Goal: Task Accomplishment & Management: Use online tool/utility

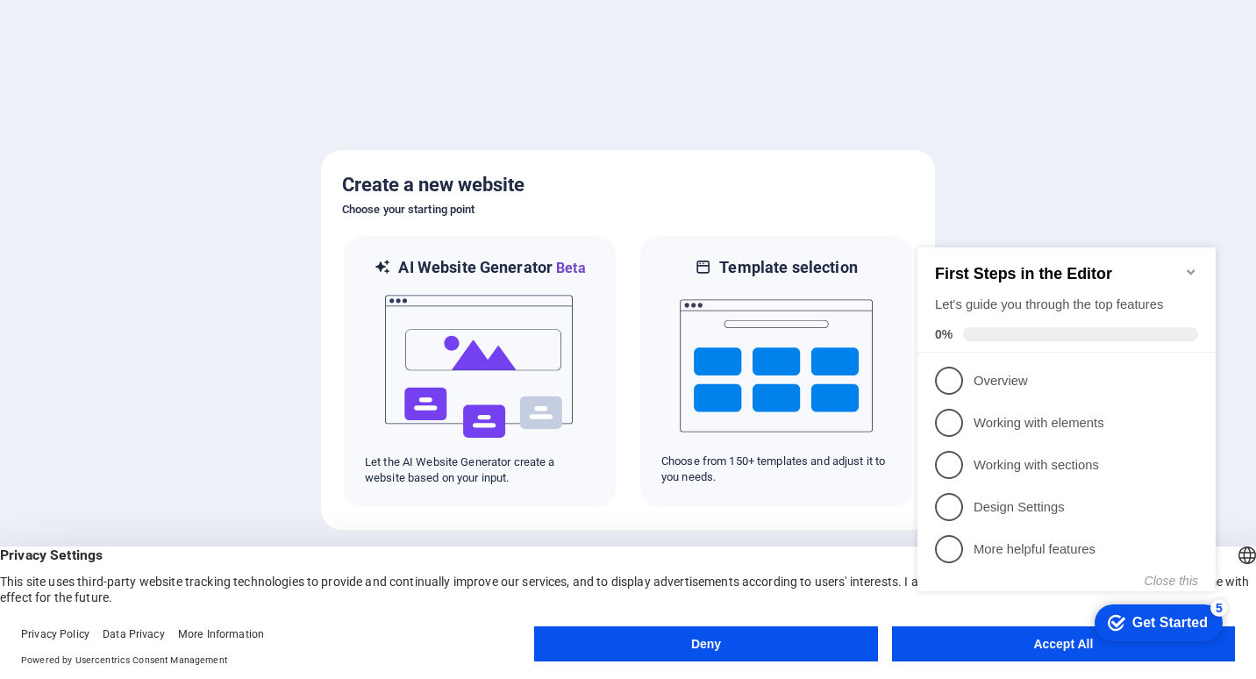
click at [1057, 196] on div at bounding box center [628, 339] width 1256 height 679
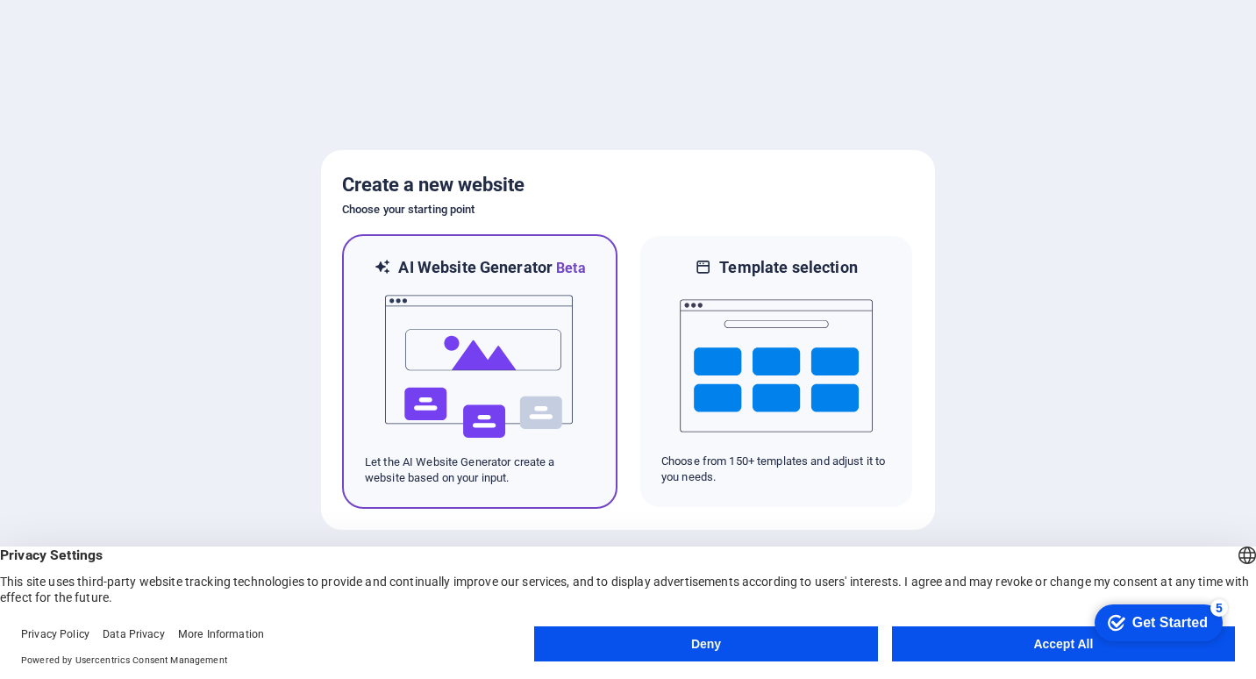
click at [488, 358] on img at bounding box center [479, 366] width 193 height 175
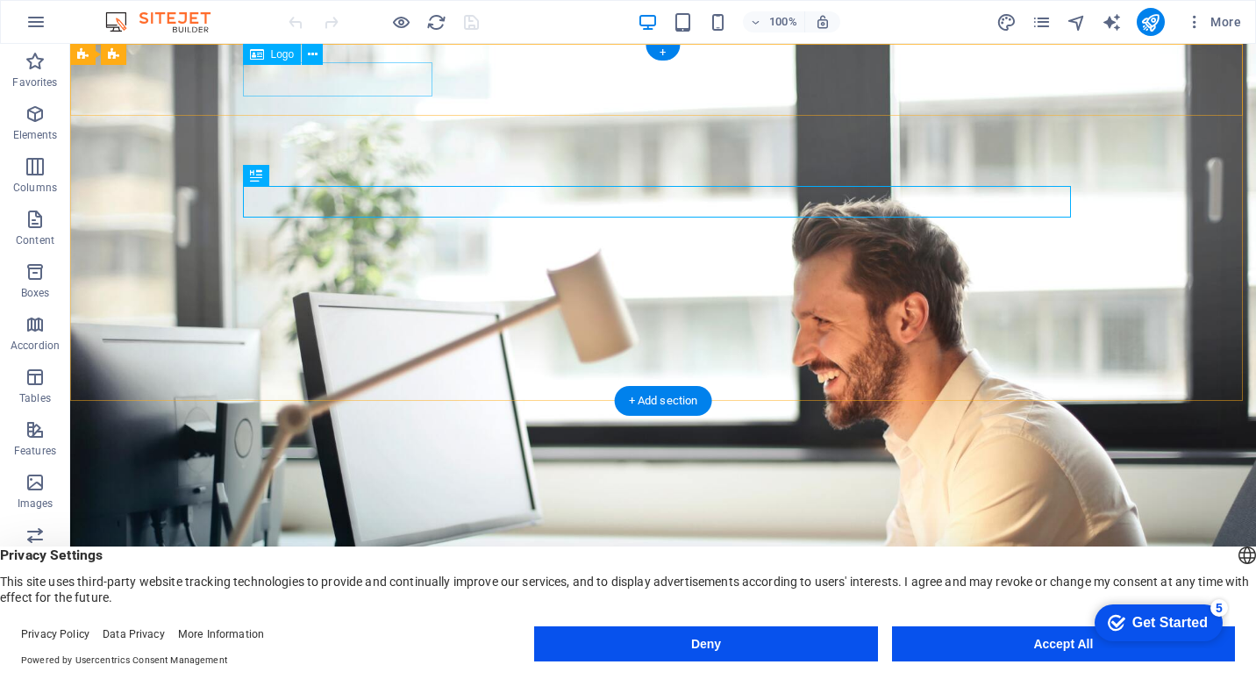
click at [365, 602] on div "[DOMAIN_NAME]" at bounding box center [663, 619] width 828 height 34
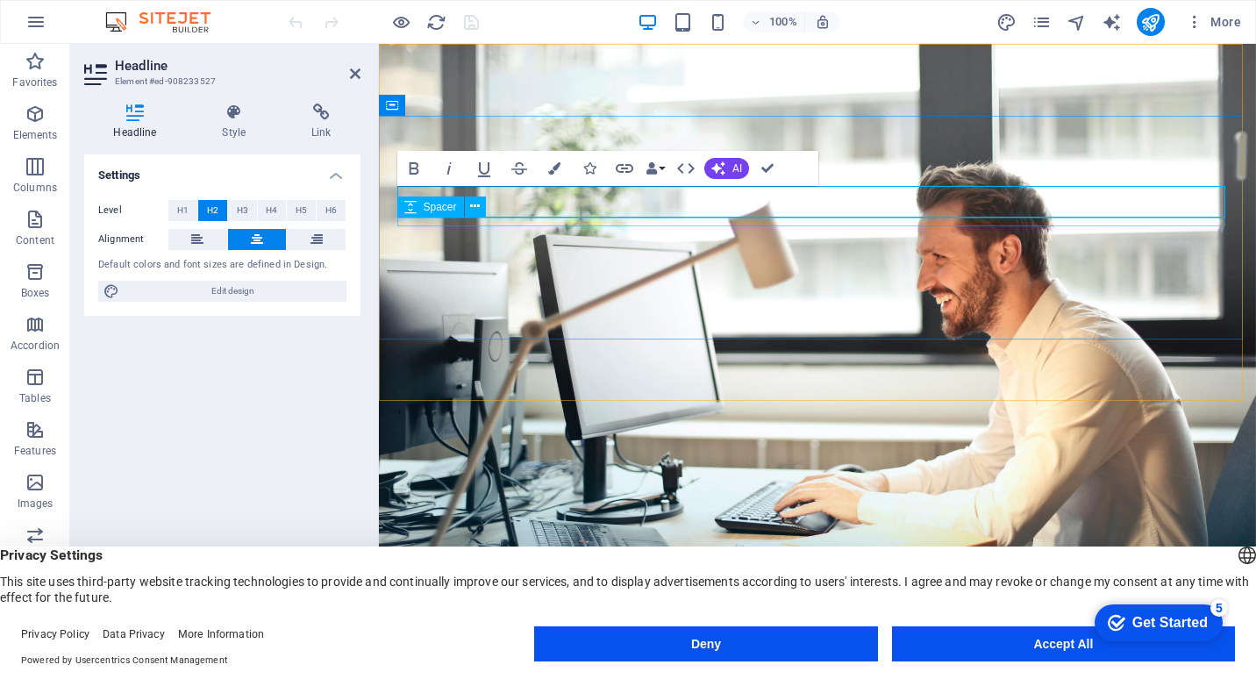
drag, startPoint x: 1013, startPoint y: 203, endPoint x: 774, endPoint y: 224, distance: 239.4
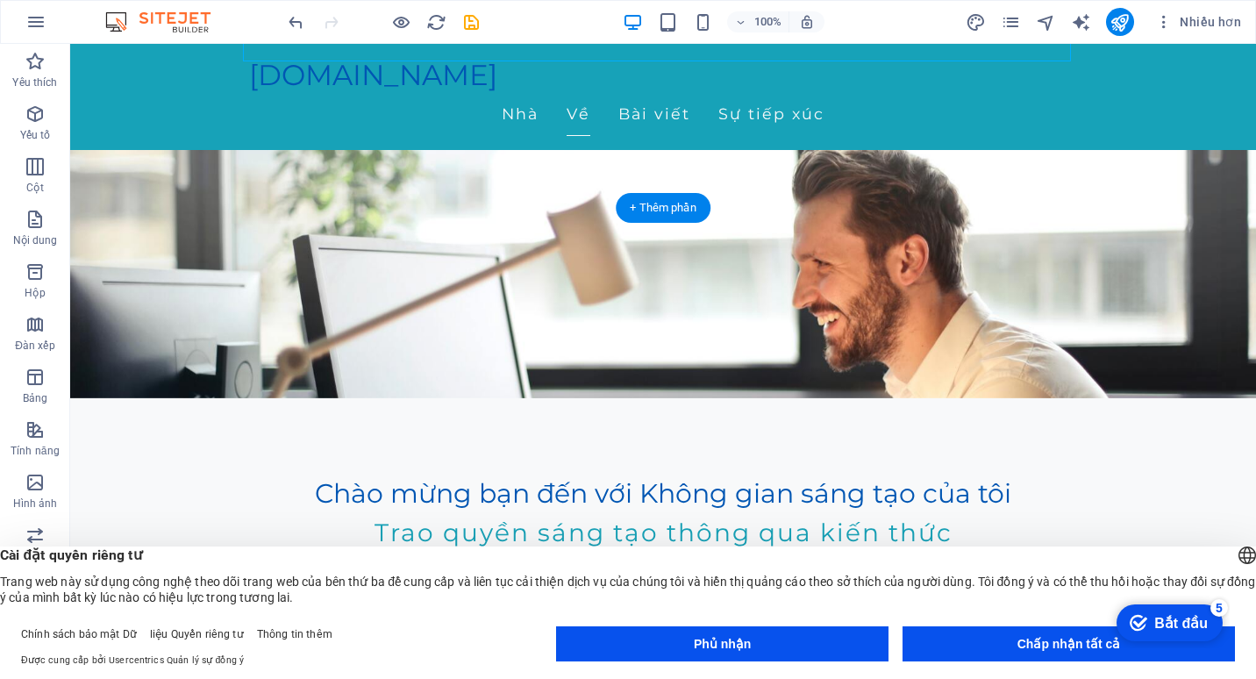
scroll to position [263, 0]
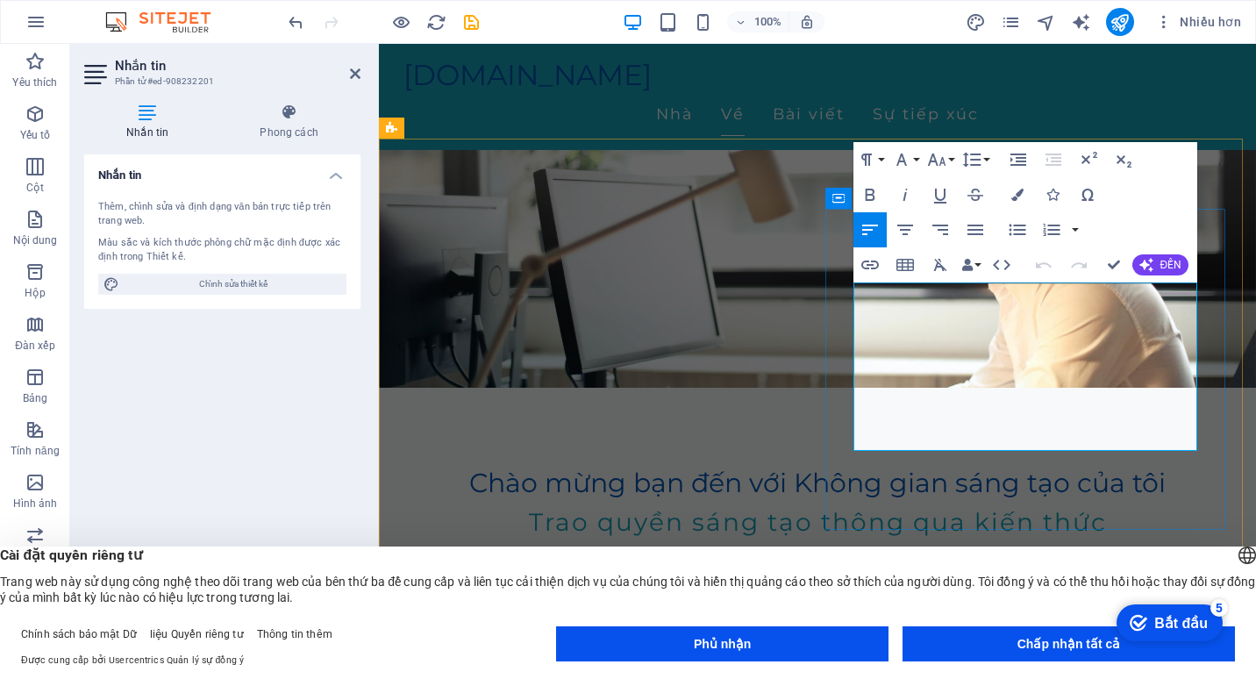
click at [914, 159] on button "Họ phông chữ" at bounding box center [904, 159] width 33 height 35
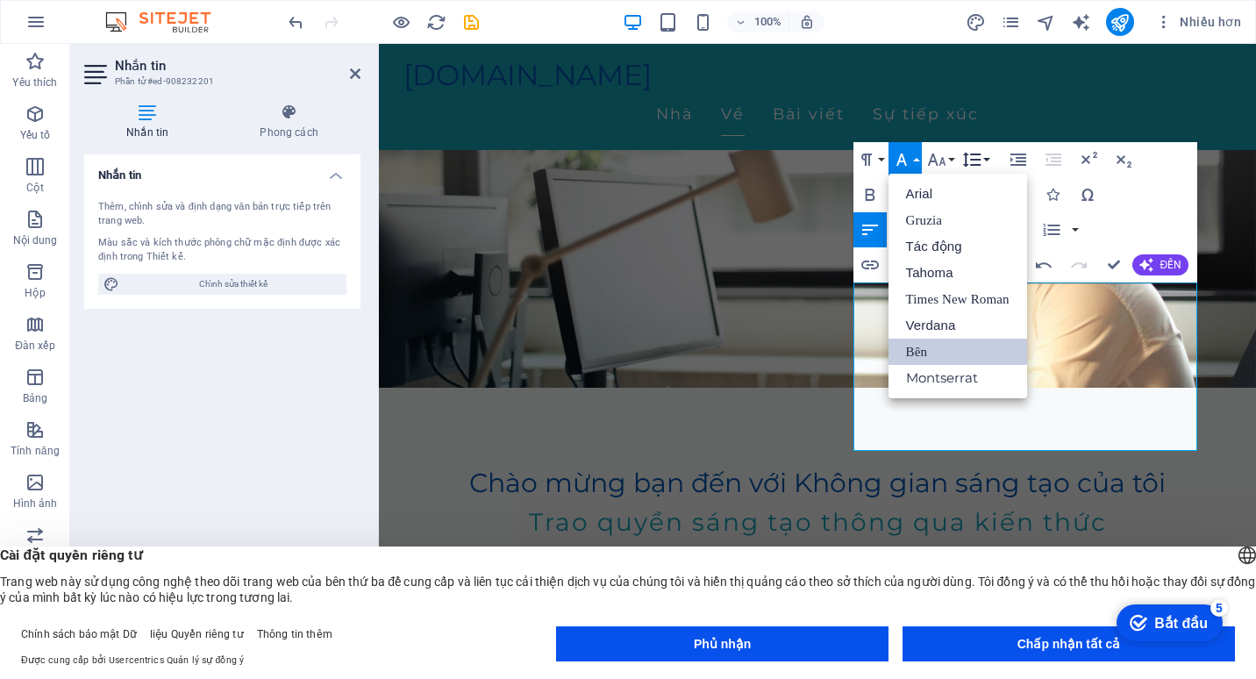
scroll to position [0, 0]
click at [930, 214] on link "Gruzia" at bounding box center [957, 220] width 139 height 26
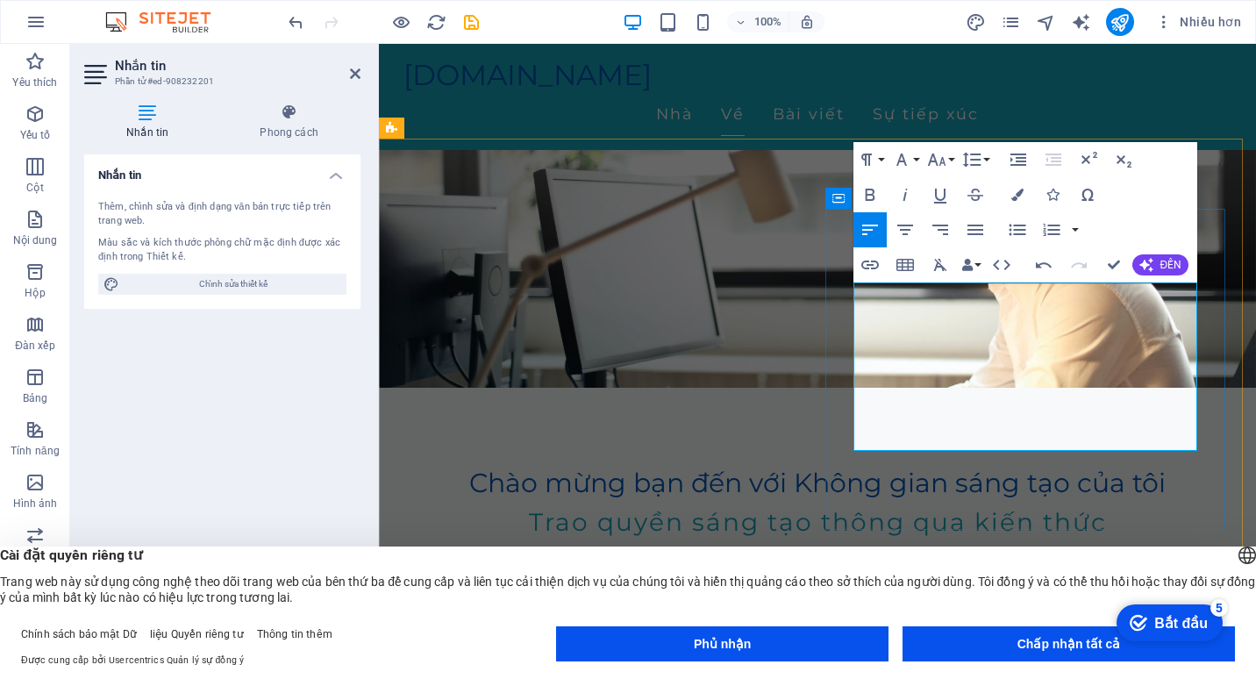
drag, startPoint x: 1134, startPoint y: 443, endPoint x: 887, endPoint y: 310, distance: 280.9
drag, startPoint x: 844, startPoint y: 295, endPoint x: 966, endPoint y: 383, distance: 151.4
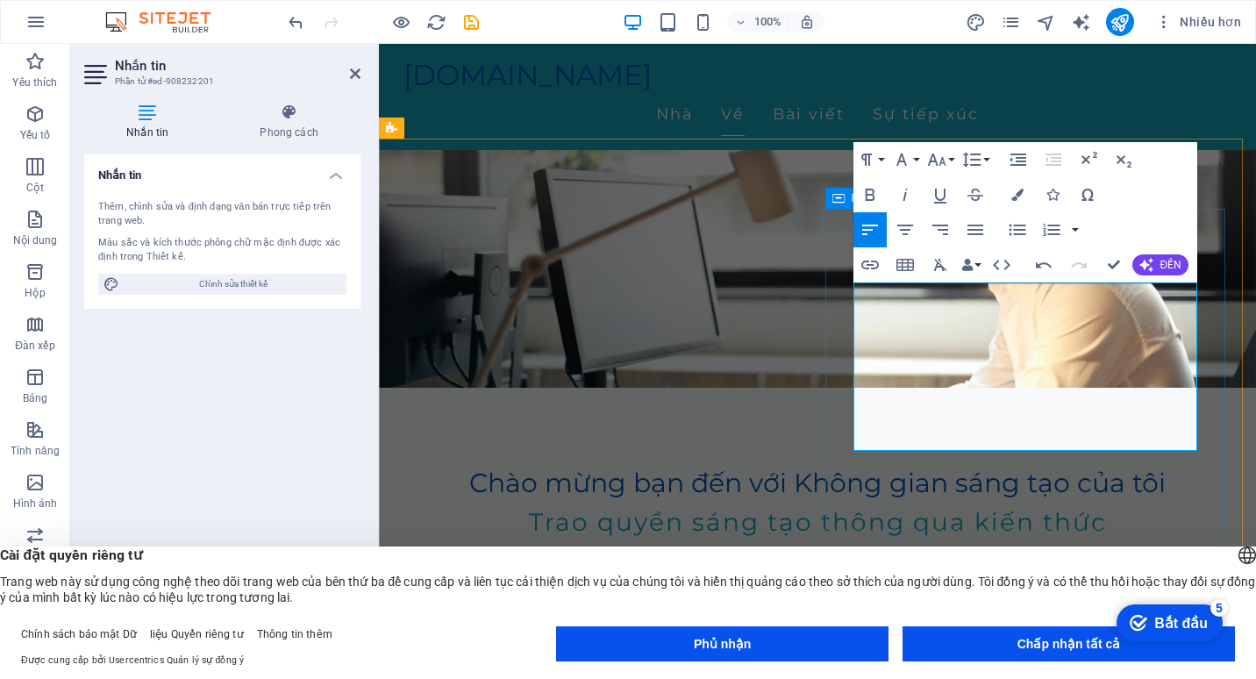
drag, startPoint x: 1147, startPoint y: 436, endPoint x: 852, endPoint y: 291, distance: 329.1
click at [916, 165] on button "Họ phông chữ" at bounding box center [904, 159] width 33 height 35
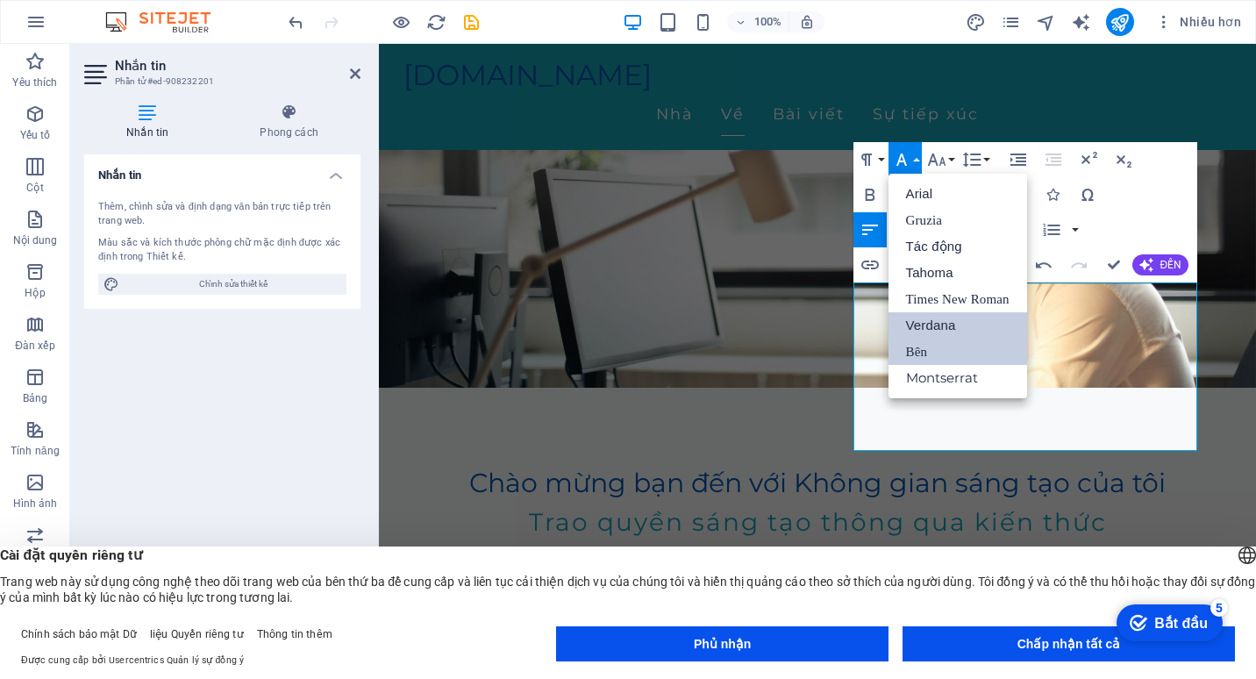
click at [936, 327] on link "Verdana" at bounding box center [957, 325] width 139 height 26
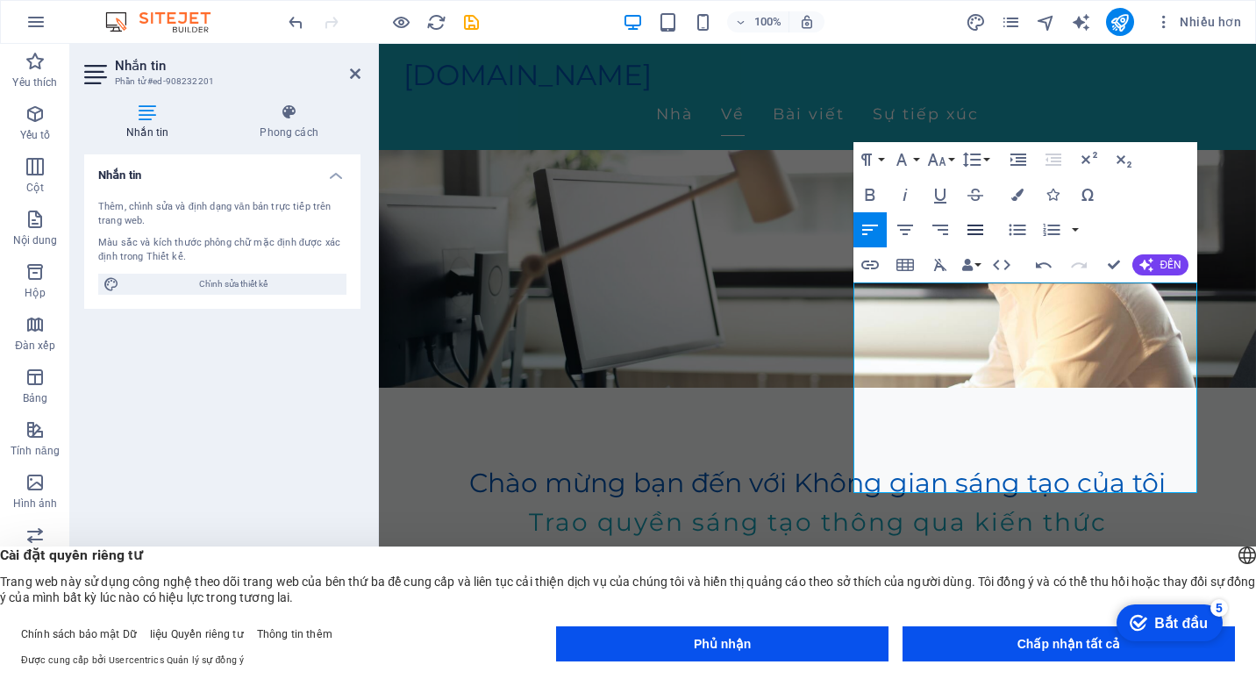
click at [980, 229] on icon "button" at bounding box center [975, 230] width 16 height 11
click at [1155, 267] on button "ĐẾN" at bounding box center [1160, 264] width 57 height 21
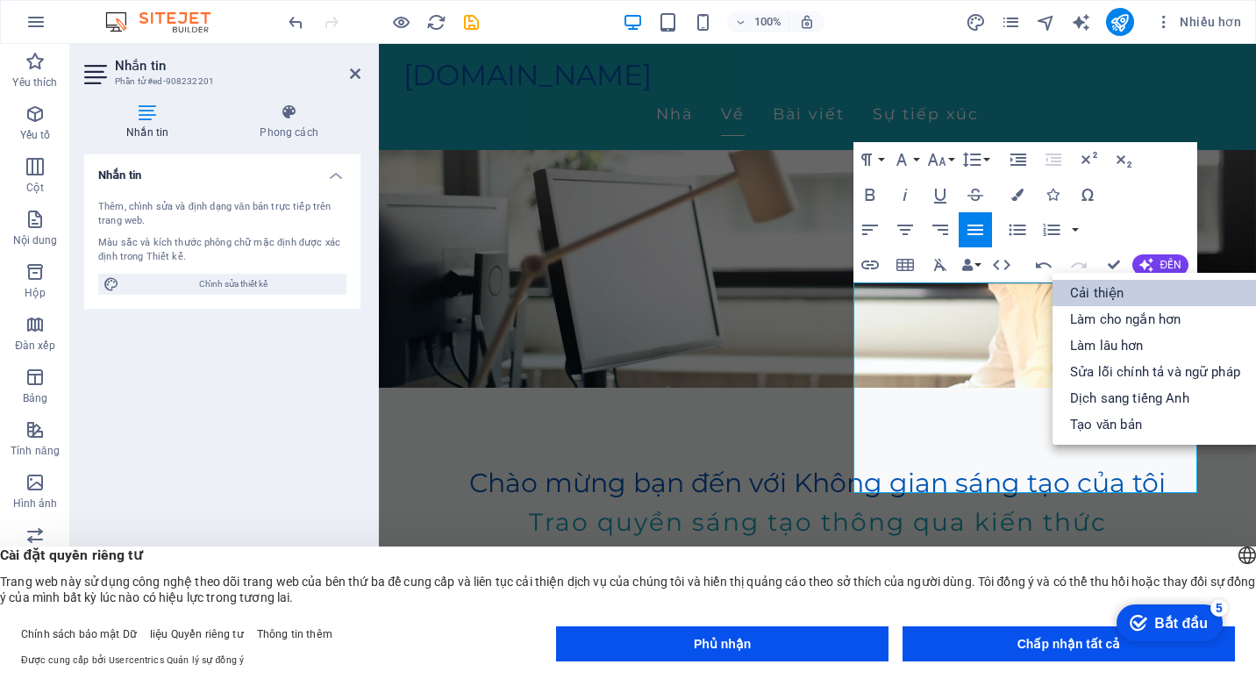
click at [1094, 300] on link "Cải thiện" at bounding box center [1154, 293] width 205 height 26
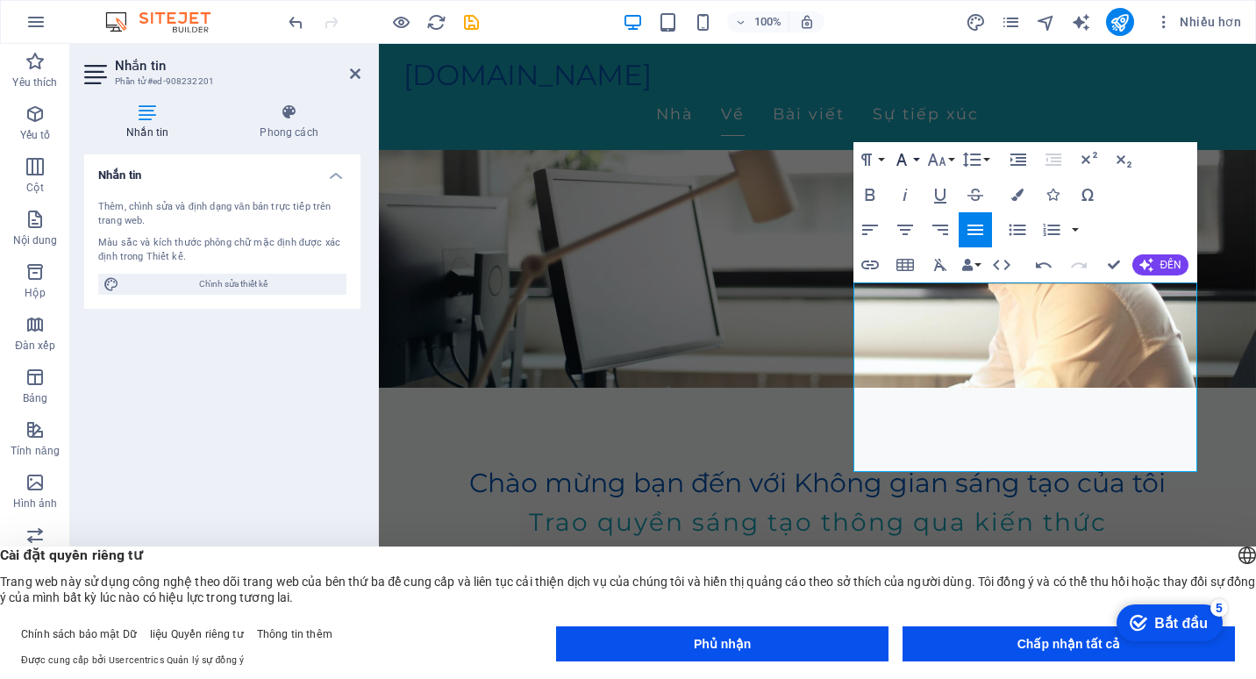
click at [913, 156] on button "Họ phông chữ" at bounding box center [904, 159] width 33 height 35
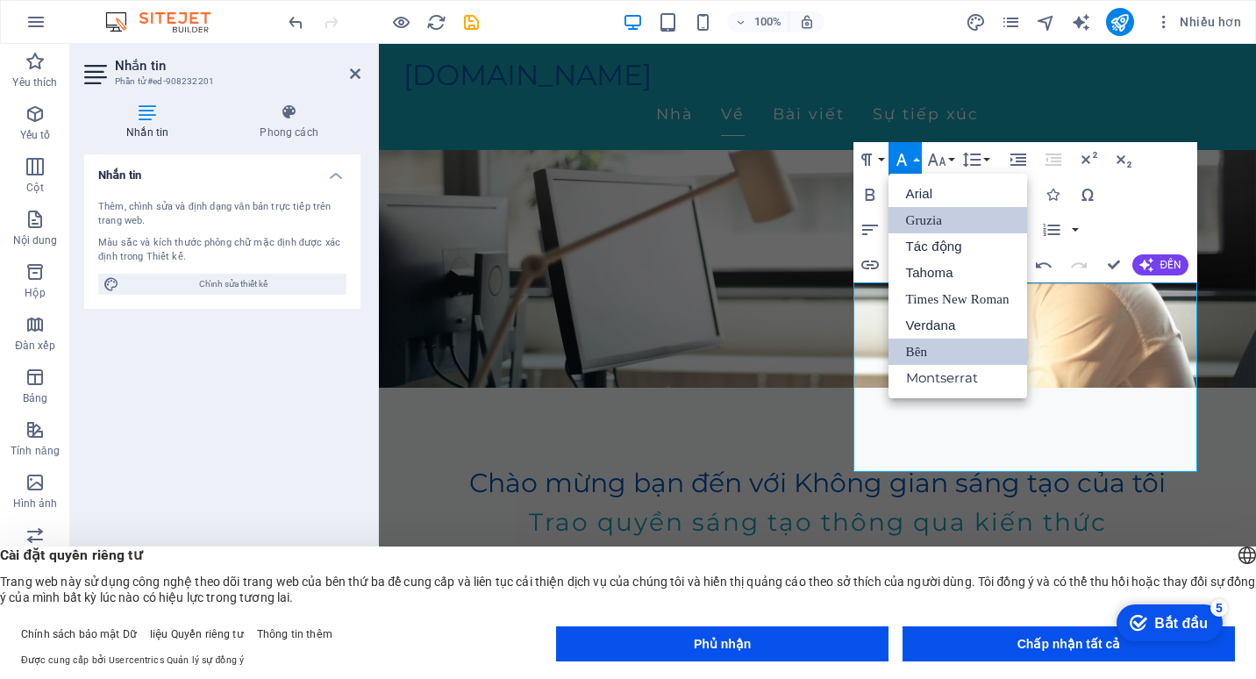
click at [931, 220] on link "Gruzia" at bounding box center [957, 220] width 139 height 26
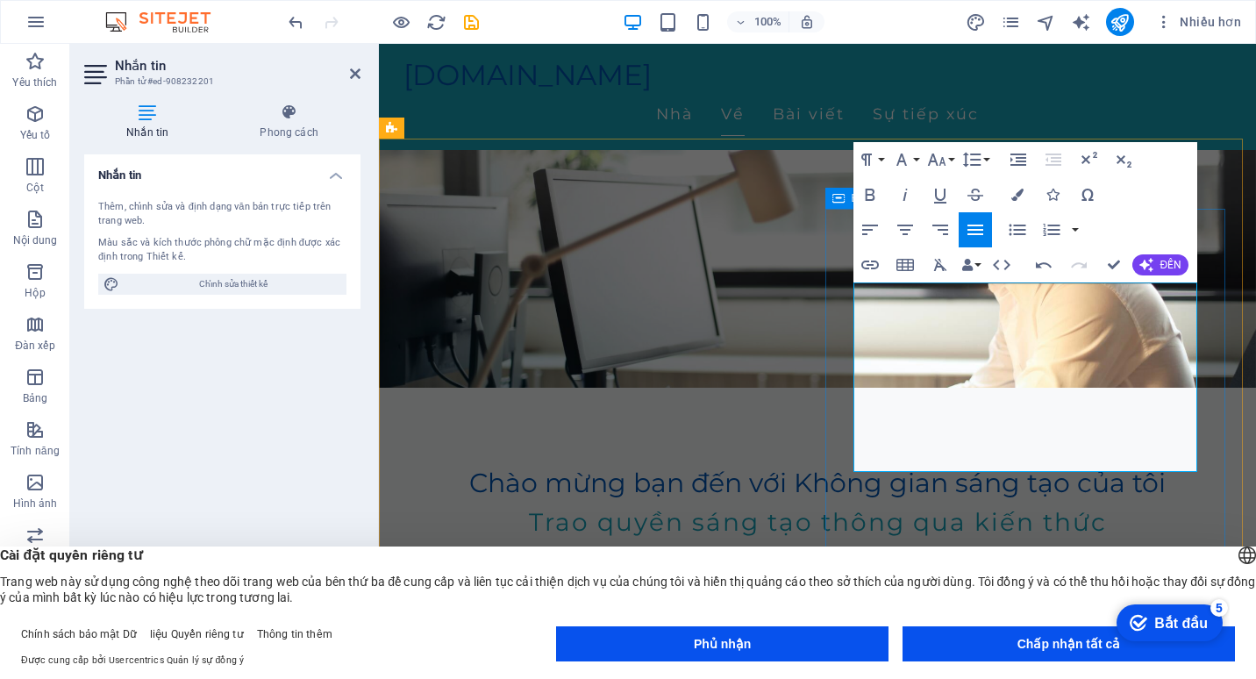
drag, startPoint x: 1007, startPoint y: 457, endPoint x: 845, endPoint y: 289, distance: 233.2
click at [917, 162] on button "Họ phông chữ" at bounding box center [904, 159] width 33 height 35
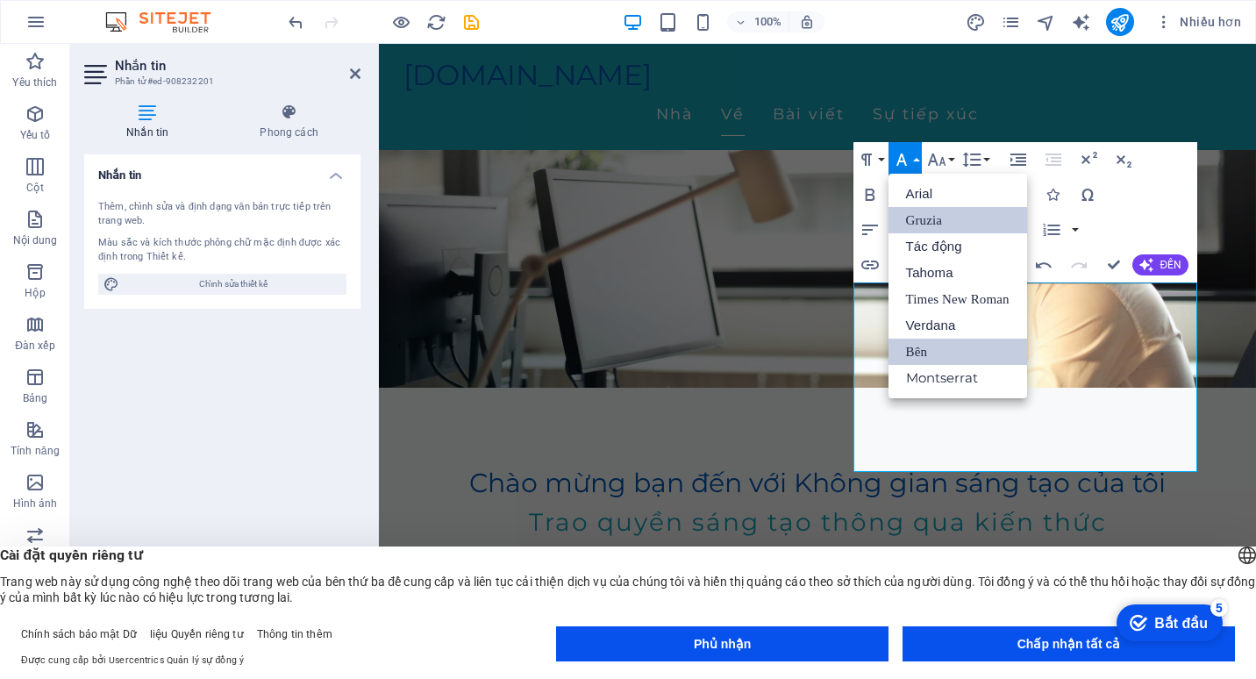
click at [923, 224] on link "Gruzia" at bounding box center [957, 220] width 139 height 26
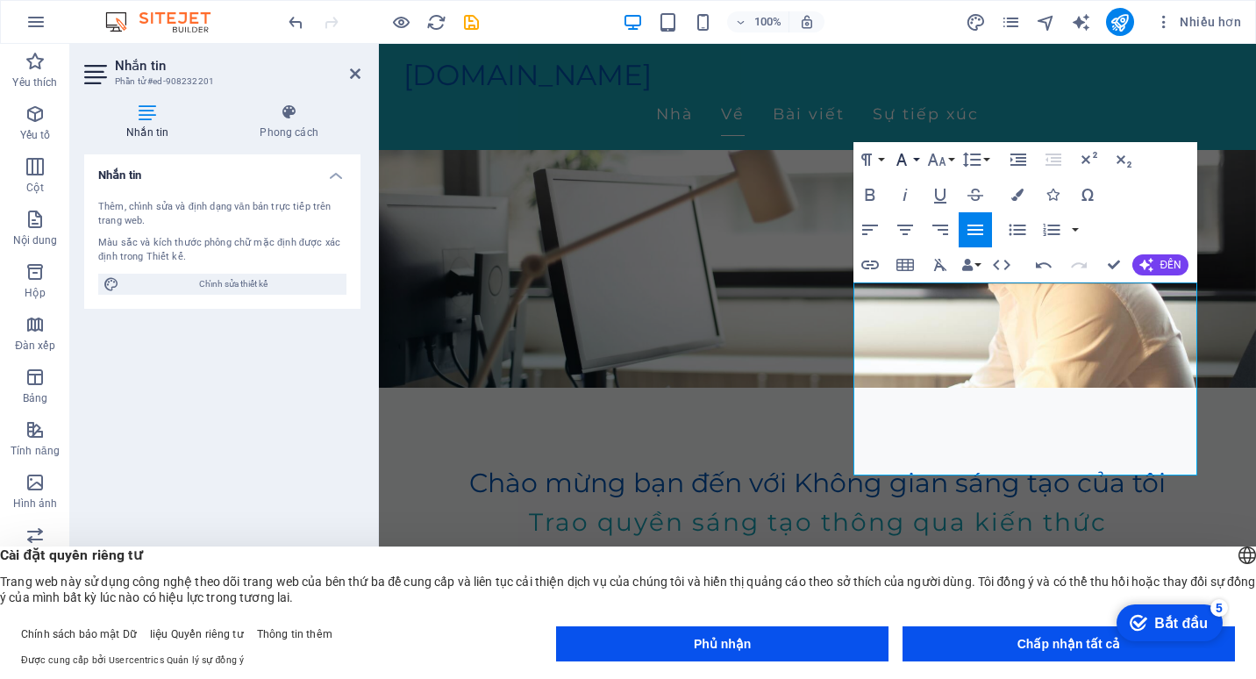
click at [916, 165] on button "Họ phông chữ" at bounding box center [904, 159] width 33 height 35
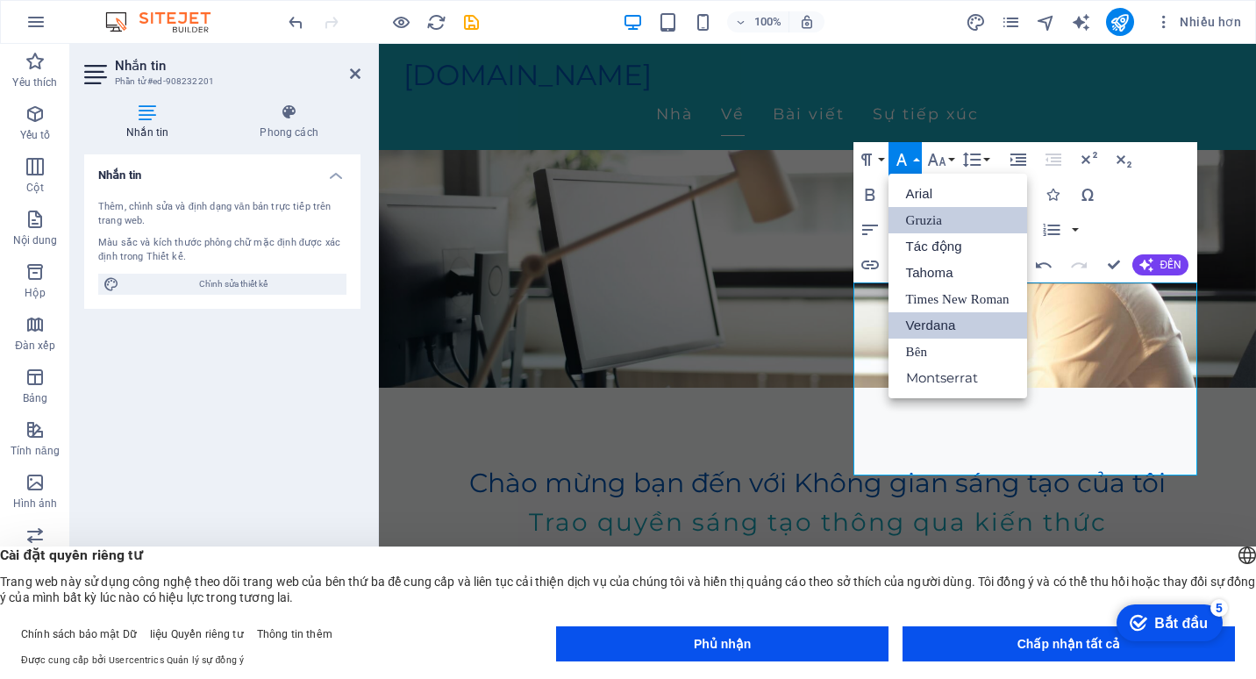
click at [948, 317] on link "Verdana" at bounding box center [957, 325] width 139 height 26
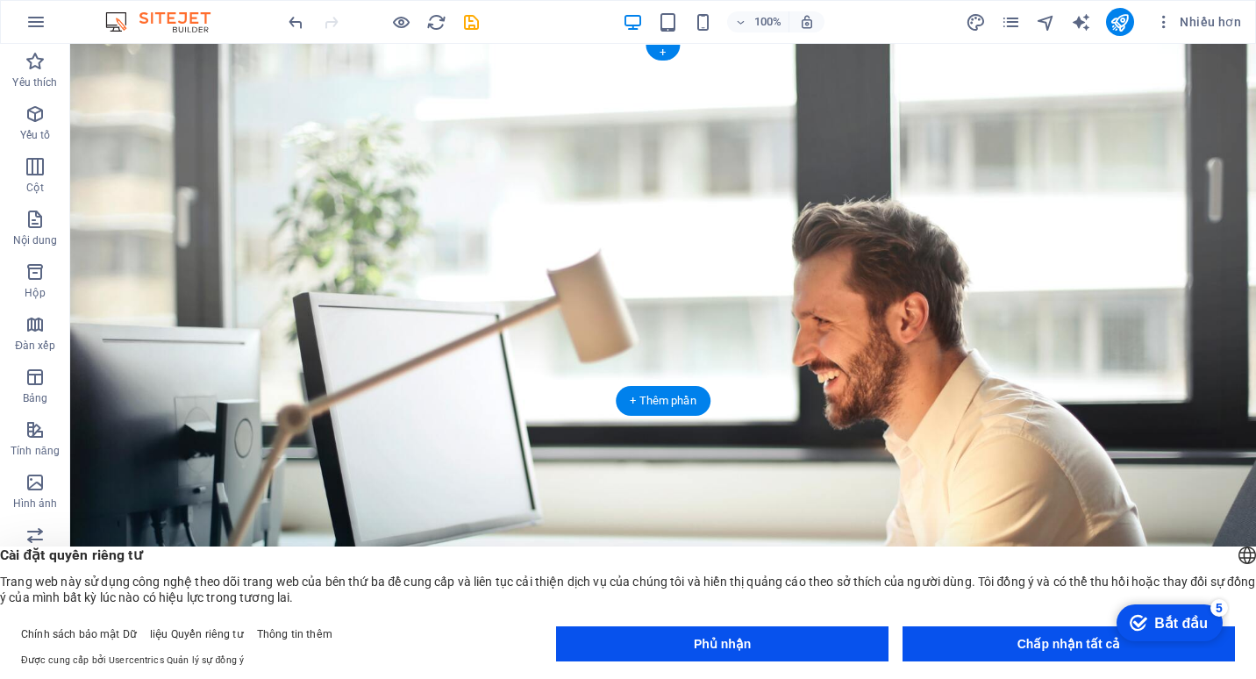
click at [866, 364] on figure at bounding box center [663, 347] width 1186 height 607
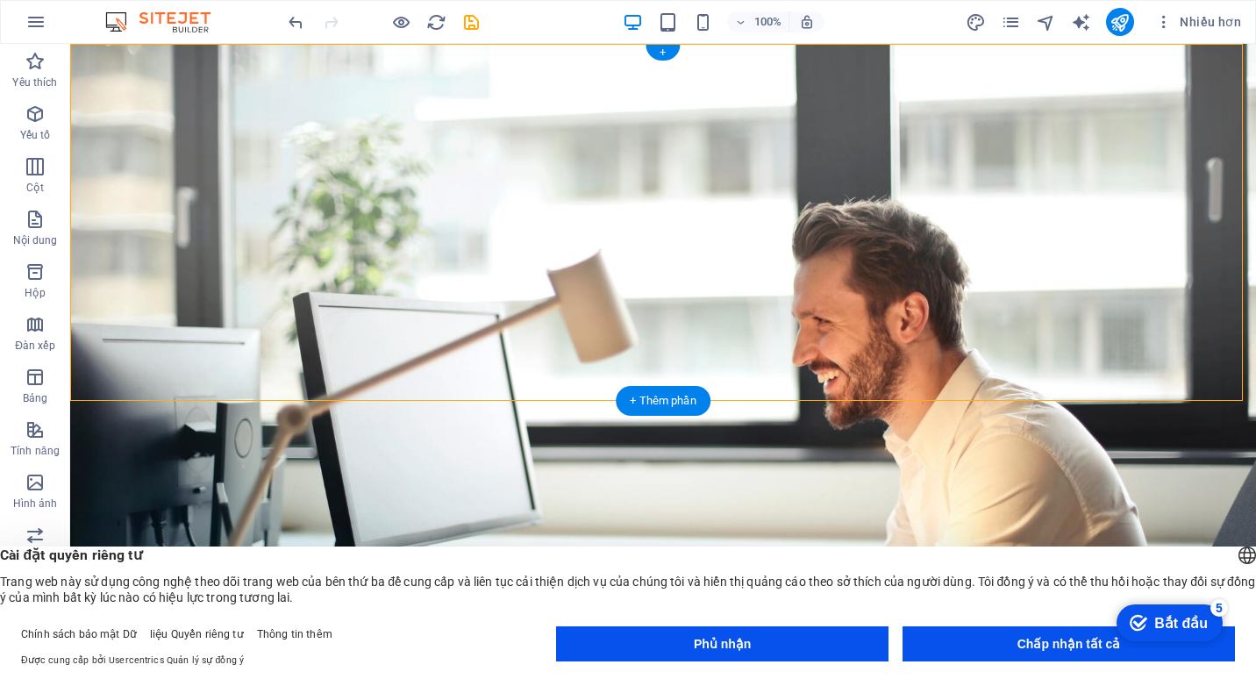
click at [974, 353] on figure at bounding box center [663, 347] width 1186 height 607
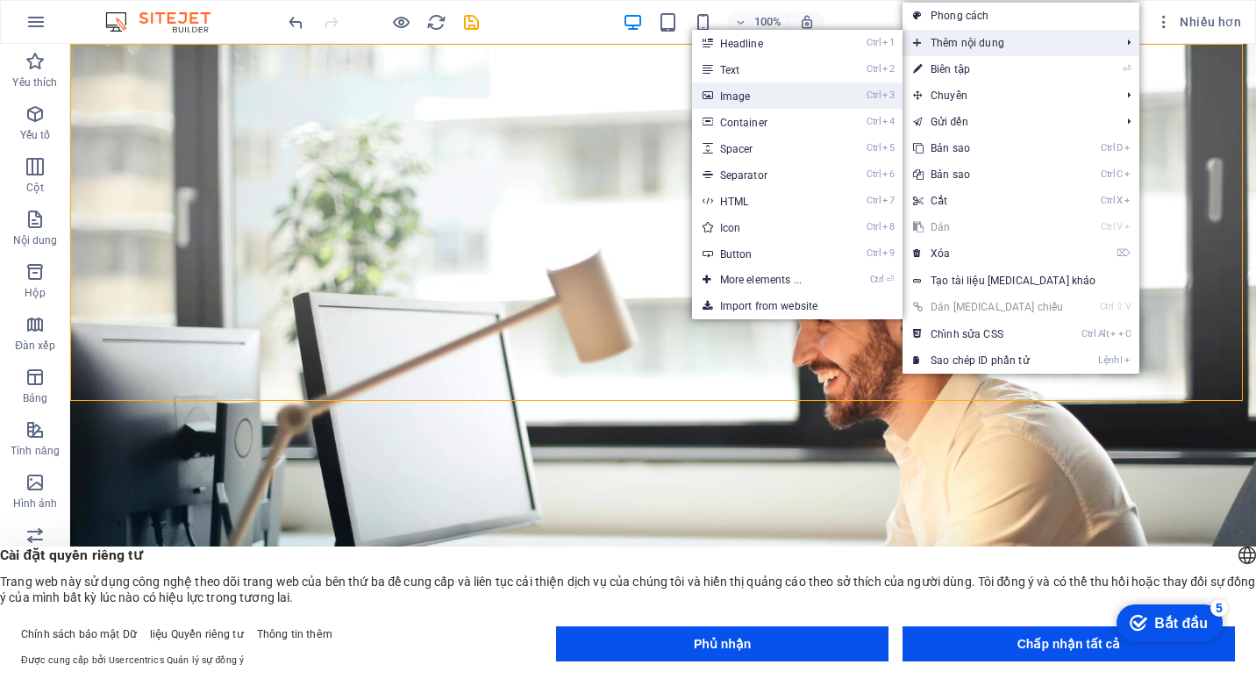
click at [724, 96] on font "Image" at bounding box center [735, 96] width 31 height 12
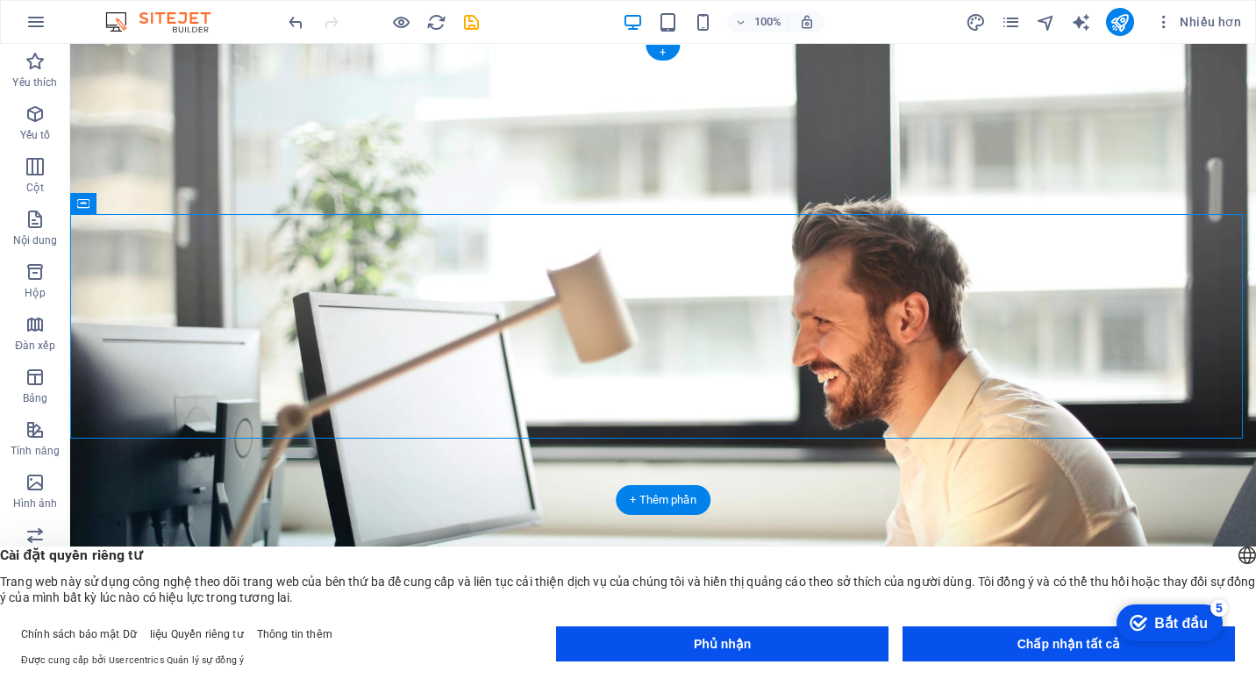
click at [547, 451] on figure at bounding box center [663, 347] width 1186 height 607
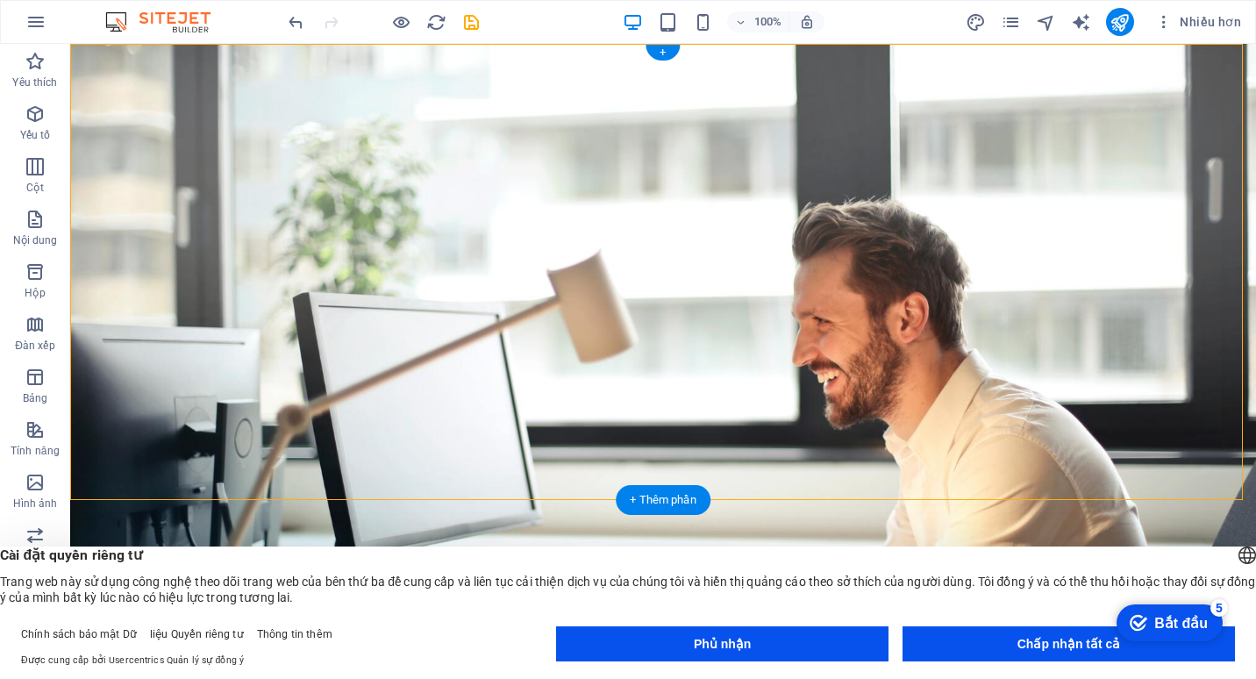
click at [540, 454] on figure at bounding box center [663, 347] width 1186 height 607
select select "vh"
select select "header"
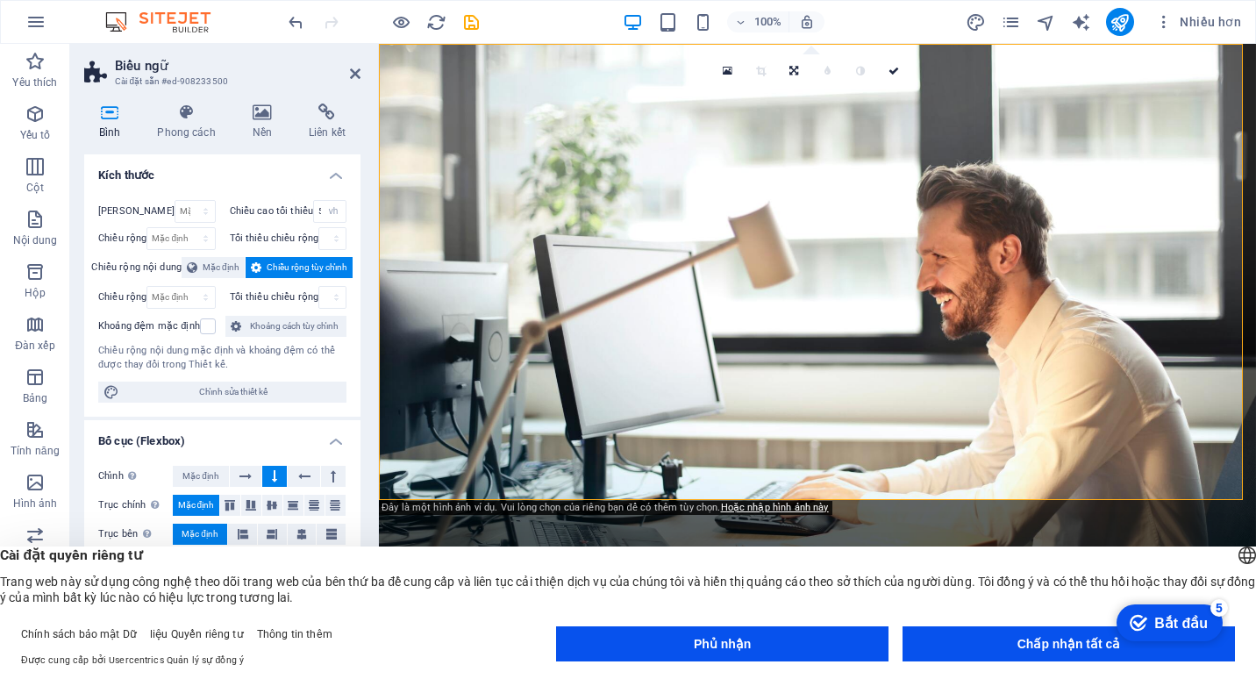
click at [597, 475] on figure at bounding box center [817, 347] width 877 height 607
click at [266, 120] on icon at bounding box center [262, 112] width 49 height 18
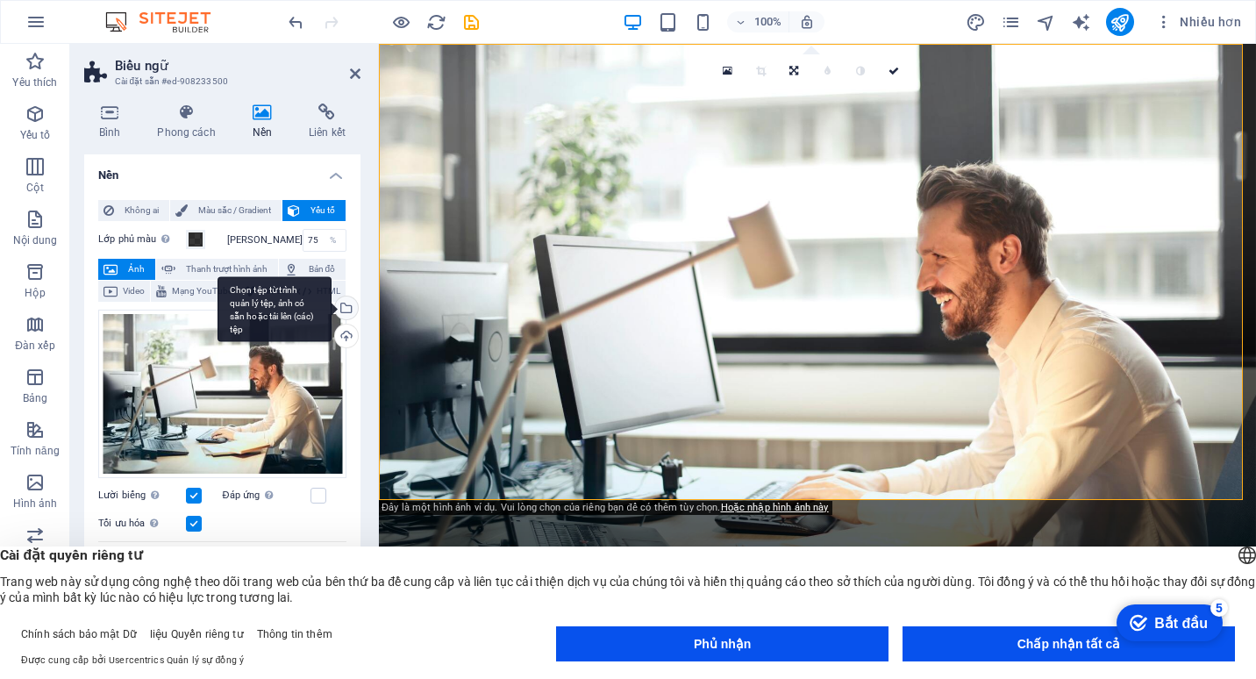
click at [344, 323] on div "Chọn tệp từ trình quản lý tệp, ảnh có sẵn hoặc tải lên (các) tệp" at bounding box center [345, 309] width 26 height 26
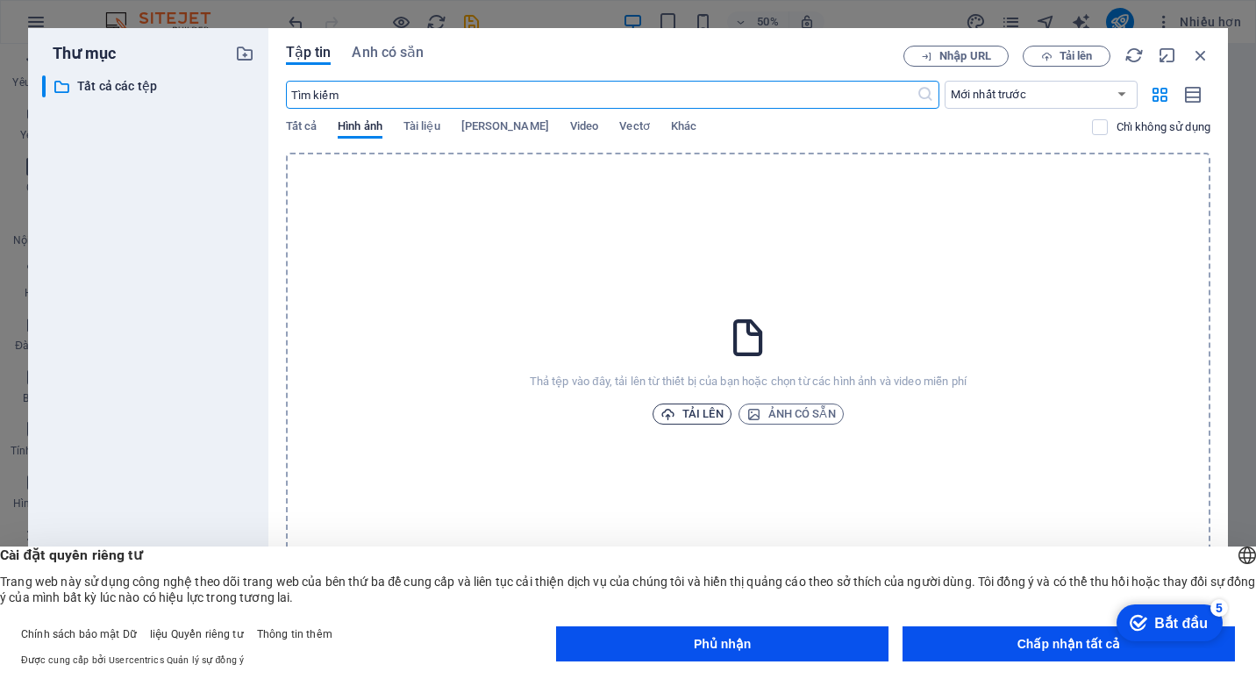
click at [695, 406] on font "Tải lên" at bounding box center [702, 413] width 41 height 21
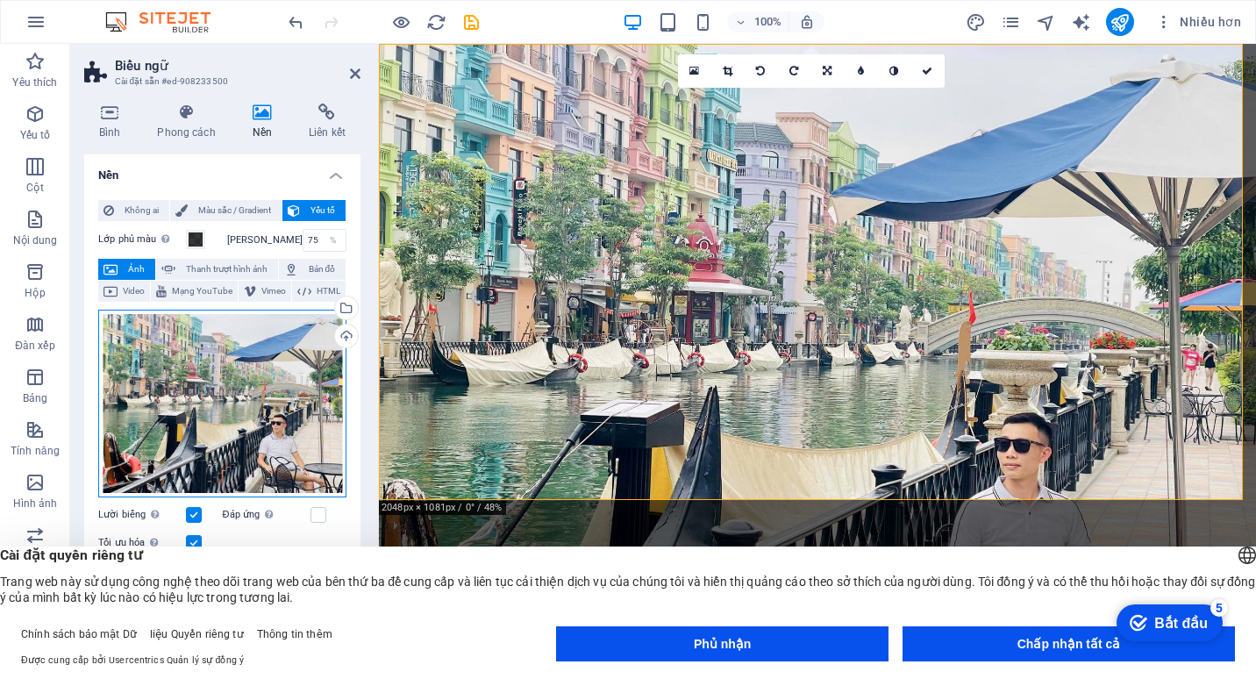
drag, startPoint x: 228, startPoint y: 428, endPoint x: 232, endPoint y: 403, distance: 24.8
click at [232, 403] on div "Kéo tệp vào đây, nhấp để chọn tệp hoặc chọn tệp từ Tệp hoặc ảnh và video miễn p…" at bounding box center [222, 404] width 248 height 189
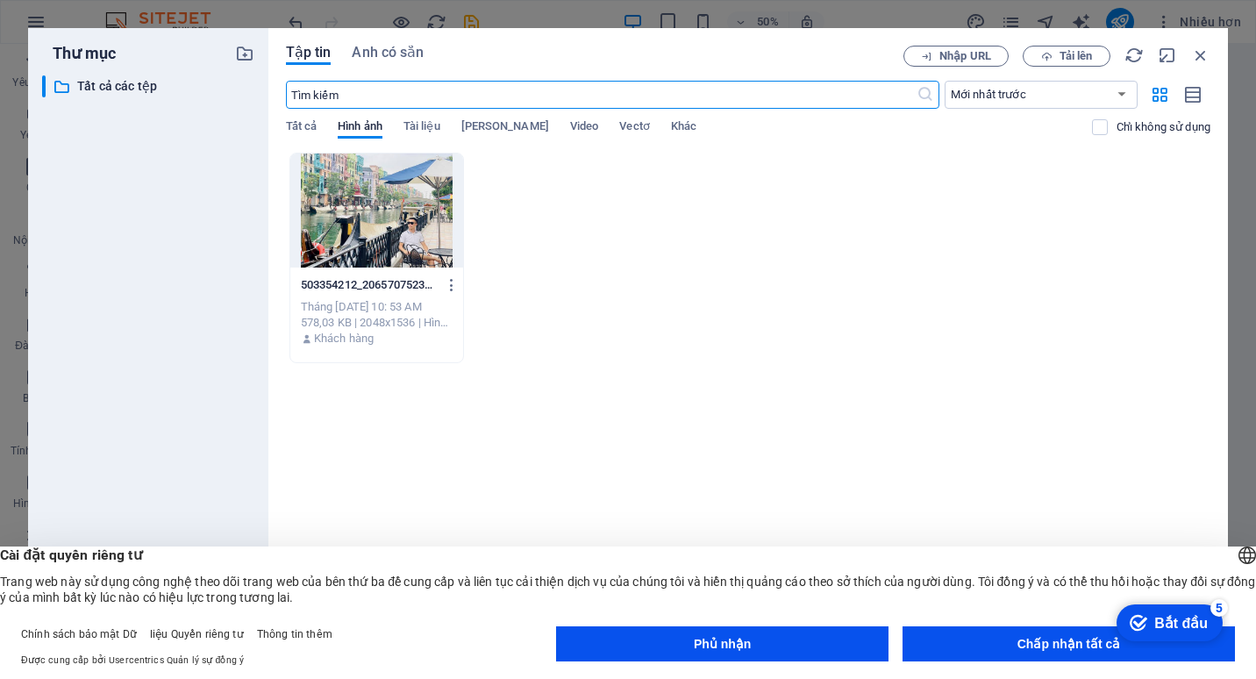
click at [399, 206] on div at bounding box center [377, 210] width 174 height 114
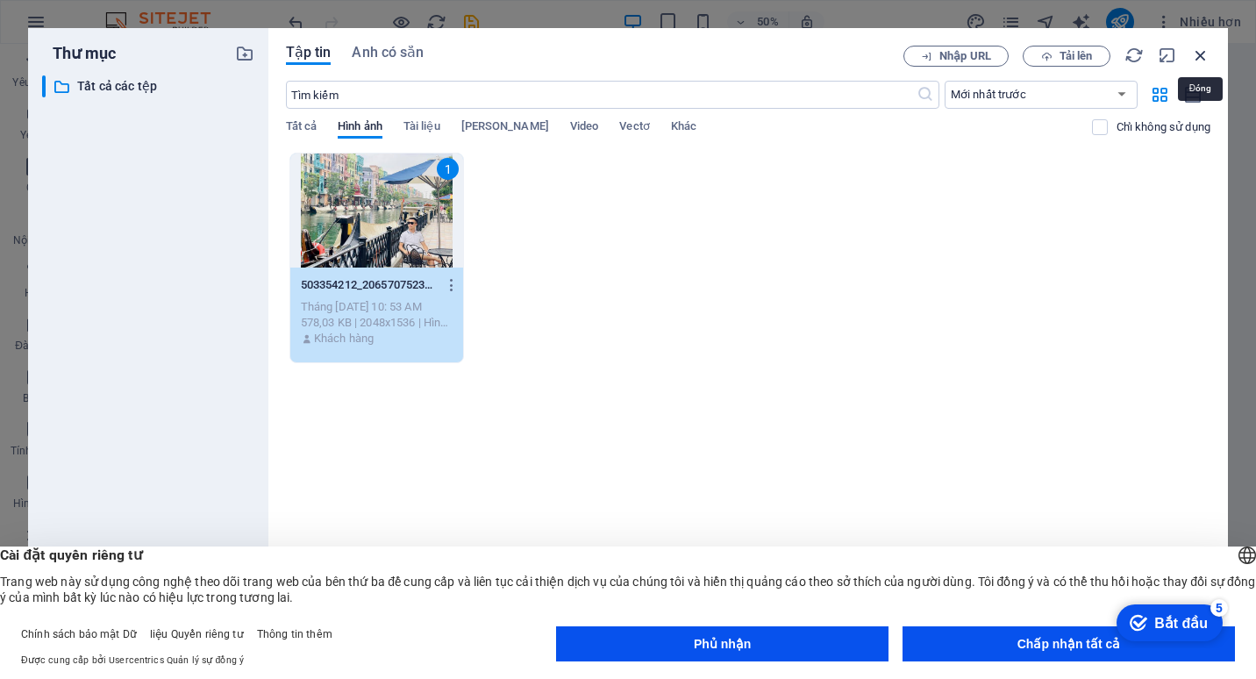
click at [1201, 52] on icon "button" at bounding box center [1200, 55] width 19 height 19
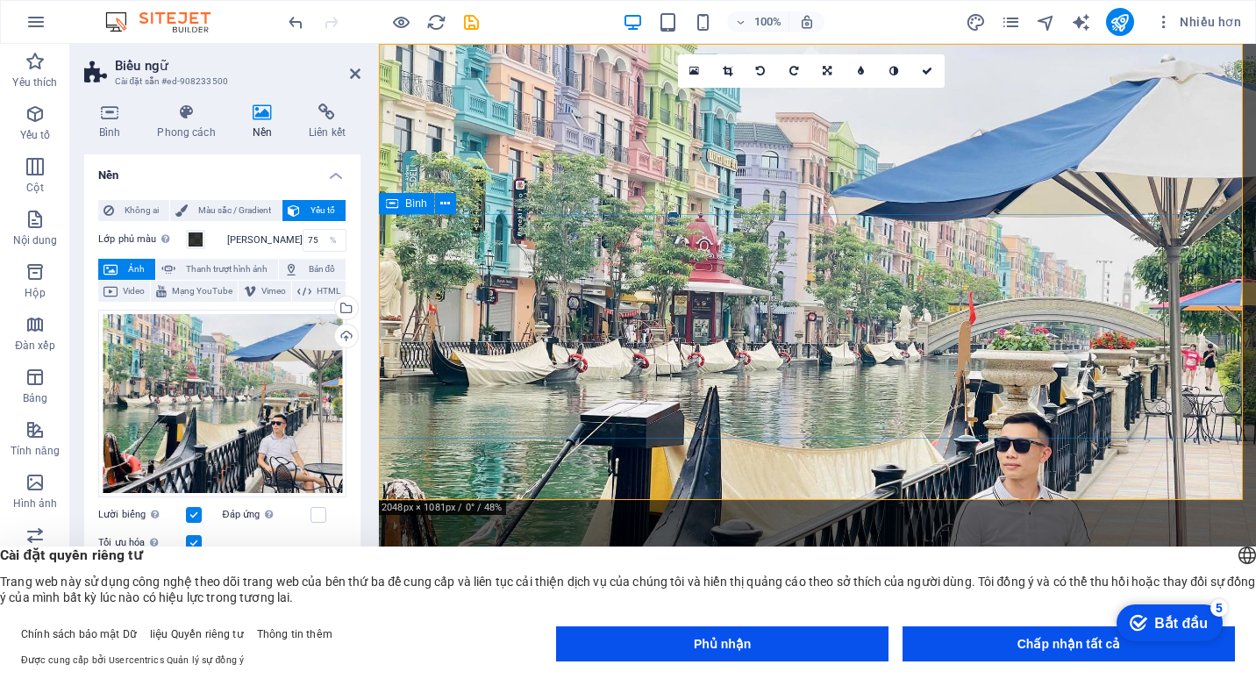
click at [875, 461] on figure at bounding box center [817, 347] width 877 height 607
drag, startPoint x: 873, startPoint y: 466, endPoint x: 872, endPoint y: 432, distance: 33.4
click at [872, 432] on div "[DOMAIN_NAME] Nhà Về Bài viết Sự tiếp xúc Chào mừng bạn đến với Không gian sáng…" at bounding box center [817, 623] width 877 height 1158
click at [884, 467] on figure at bounding box center [817, 347] width 877 height 607
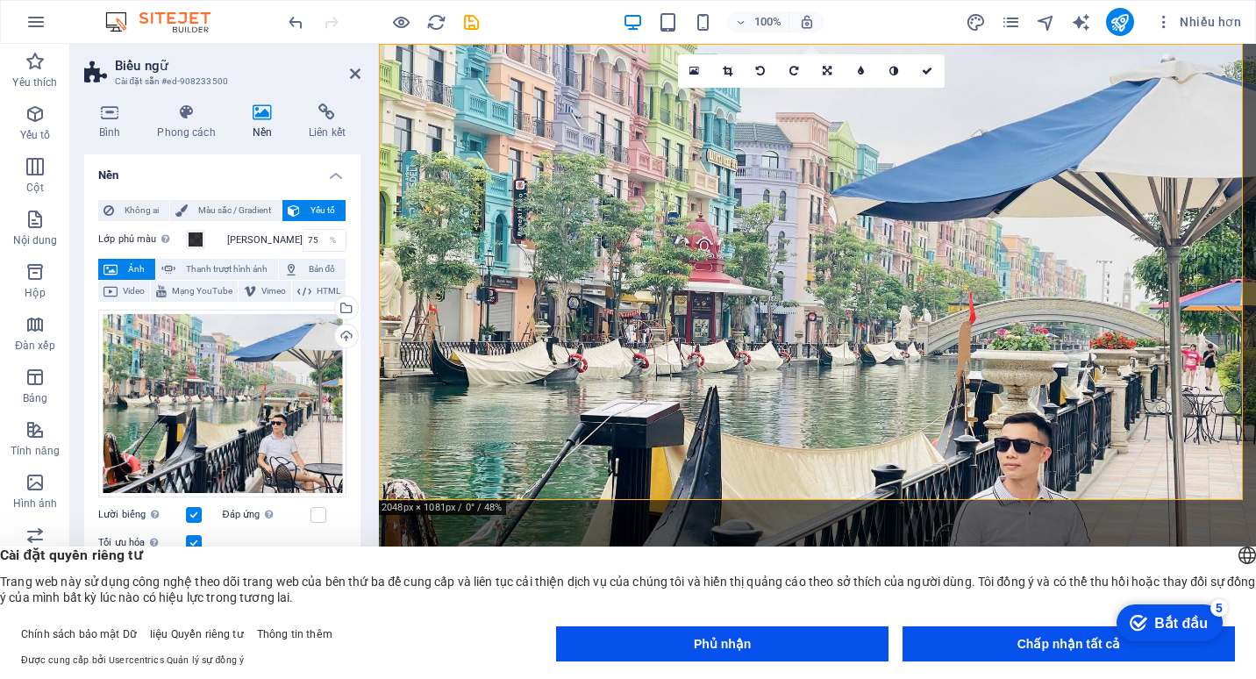
click at [872, 441] on figure at bounding box center [817, 347] width 877 height 607
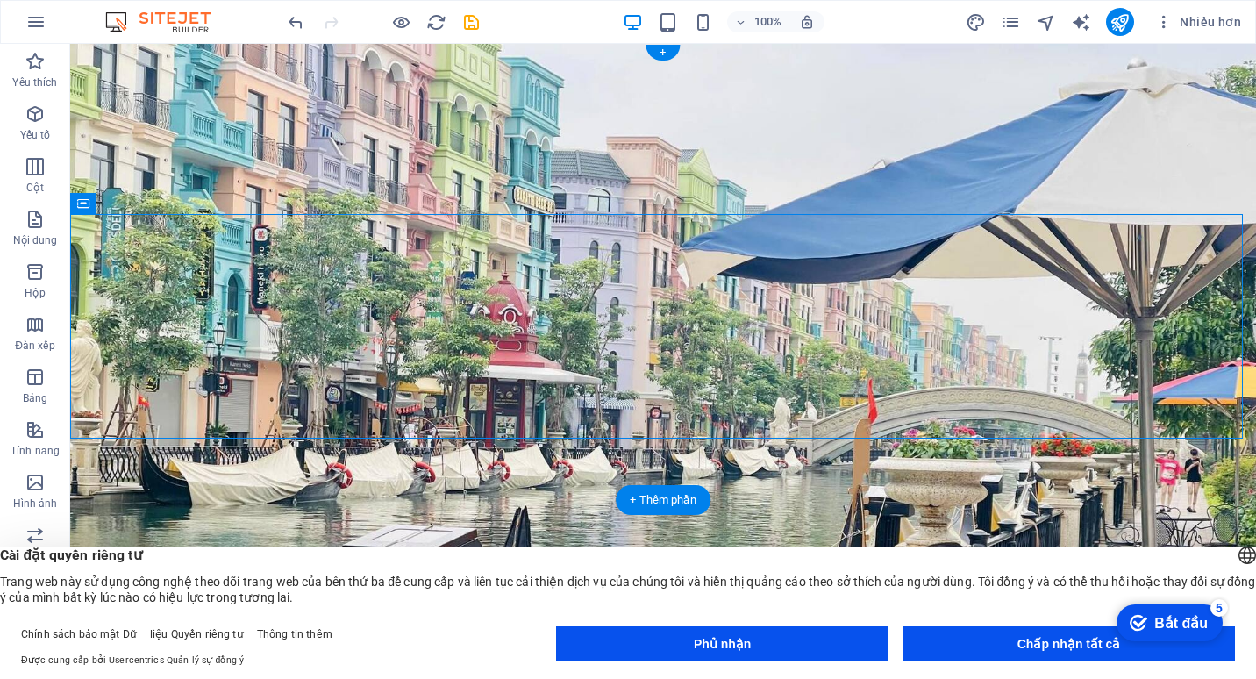
click at [875, 460] on figure at bounding box center [663, 347] width 1186 height 607
click at [371, 466] on figure at bounding box center [663, 347] width 1186 height 607
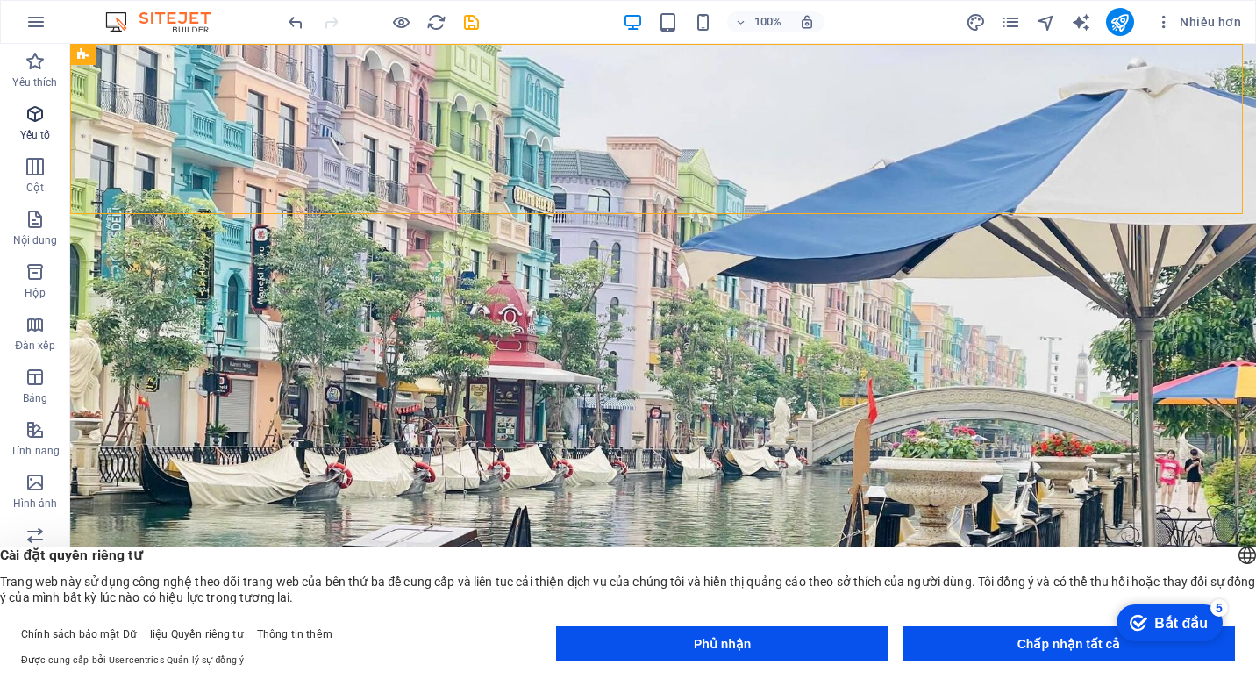
click at [29, 112] on icon "button" at bounding box center [35, 113] width 21 height 21
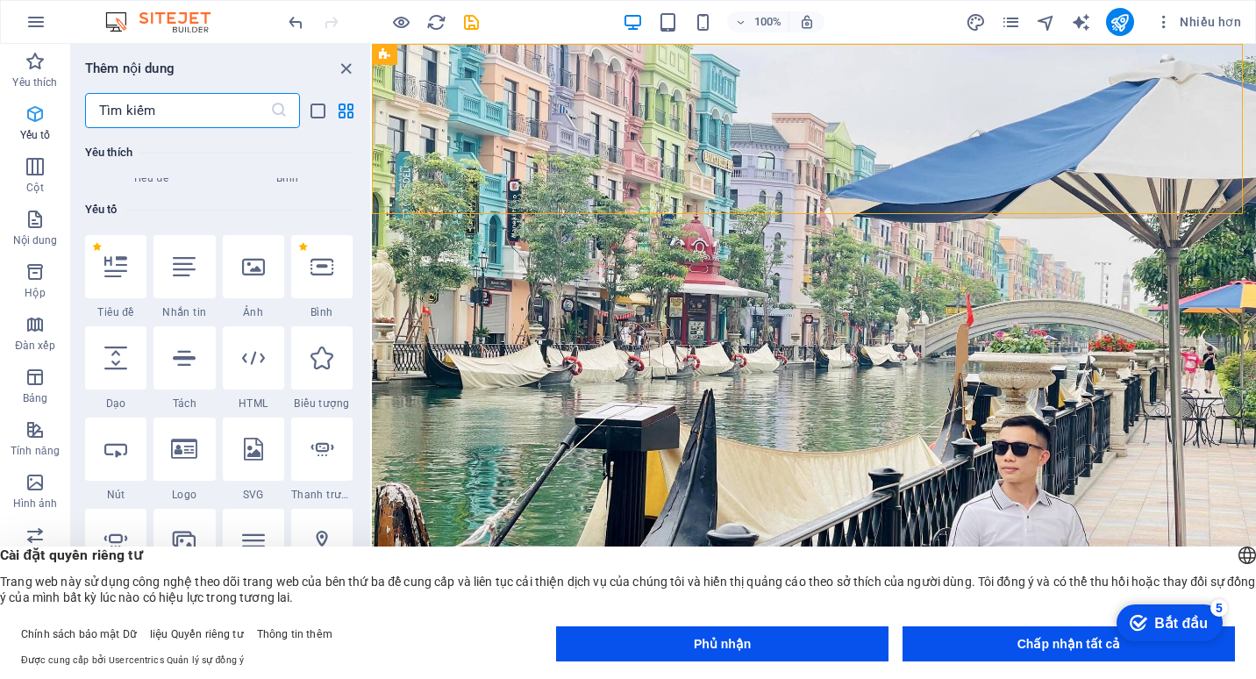
scroll to position [187, 0]
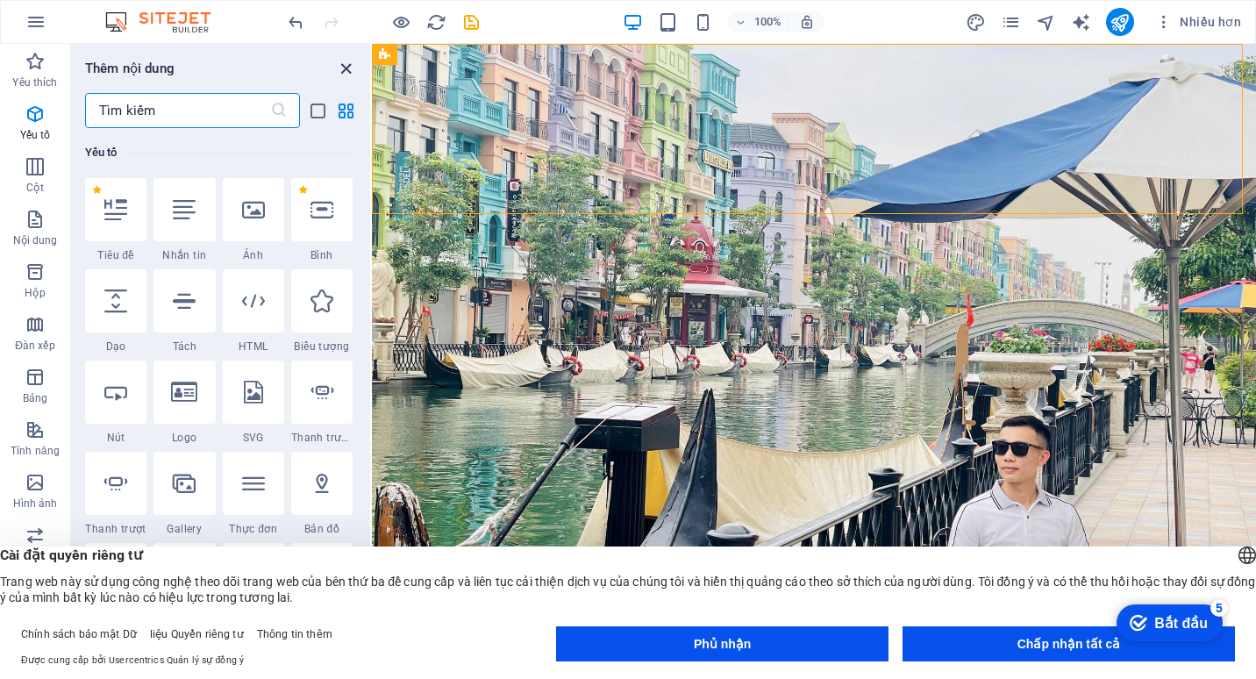
click at [348, 61] on icon "Đóng bảng điều khiển" at bounding box center [346, 69] width 20 height 20
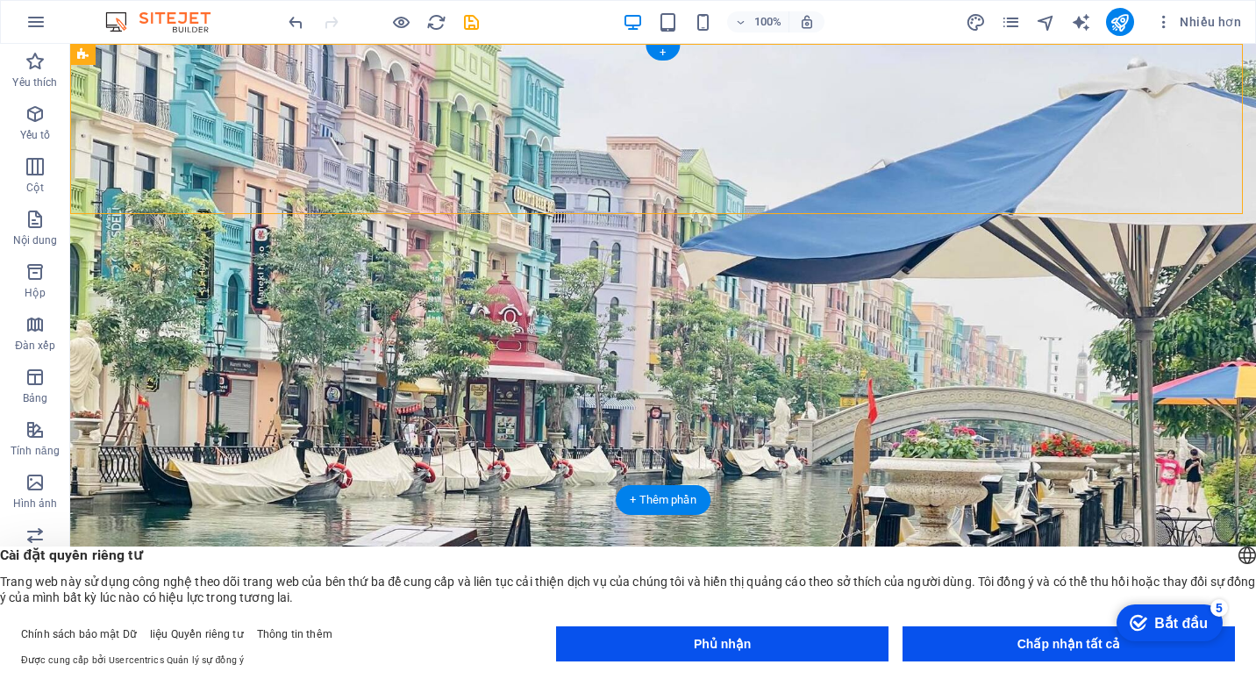
click at [1080, 466] on figure at bounding box center [663, 347] width 1186 height 607
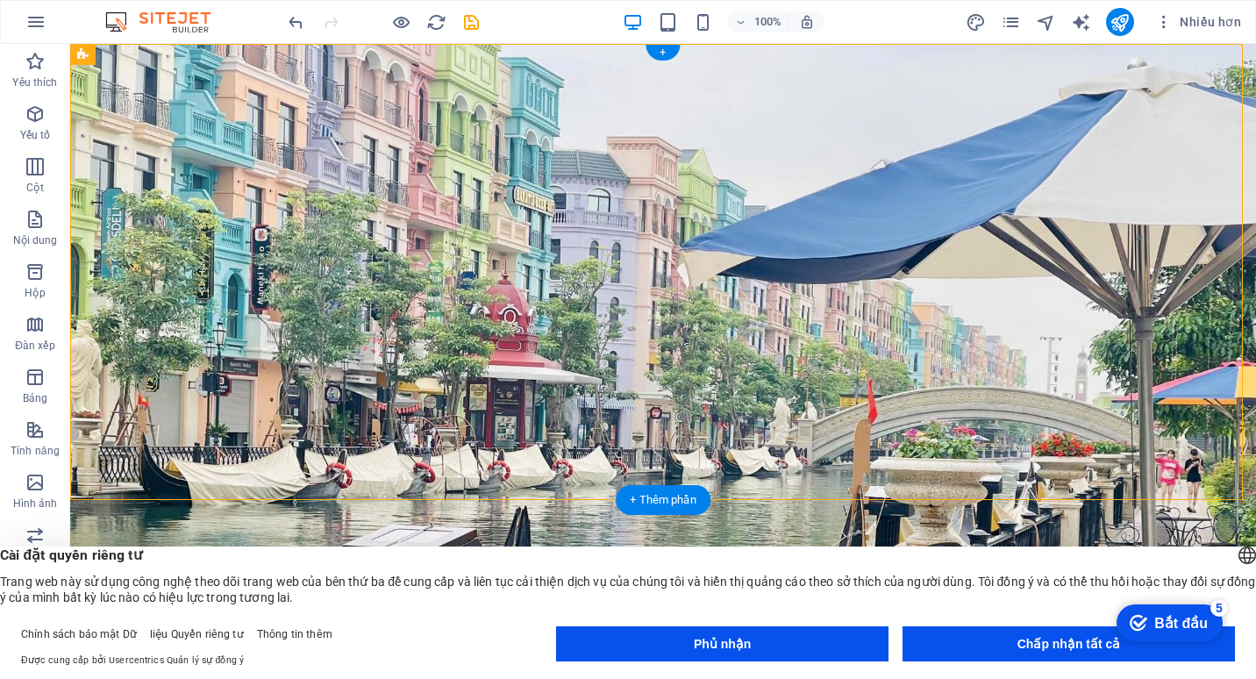
click at [1080, 466] on figure at bounding box center [663, 347] width 1186 height 607
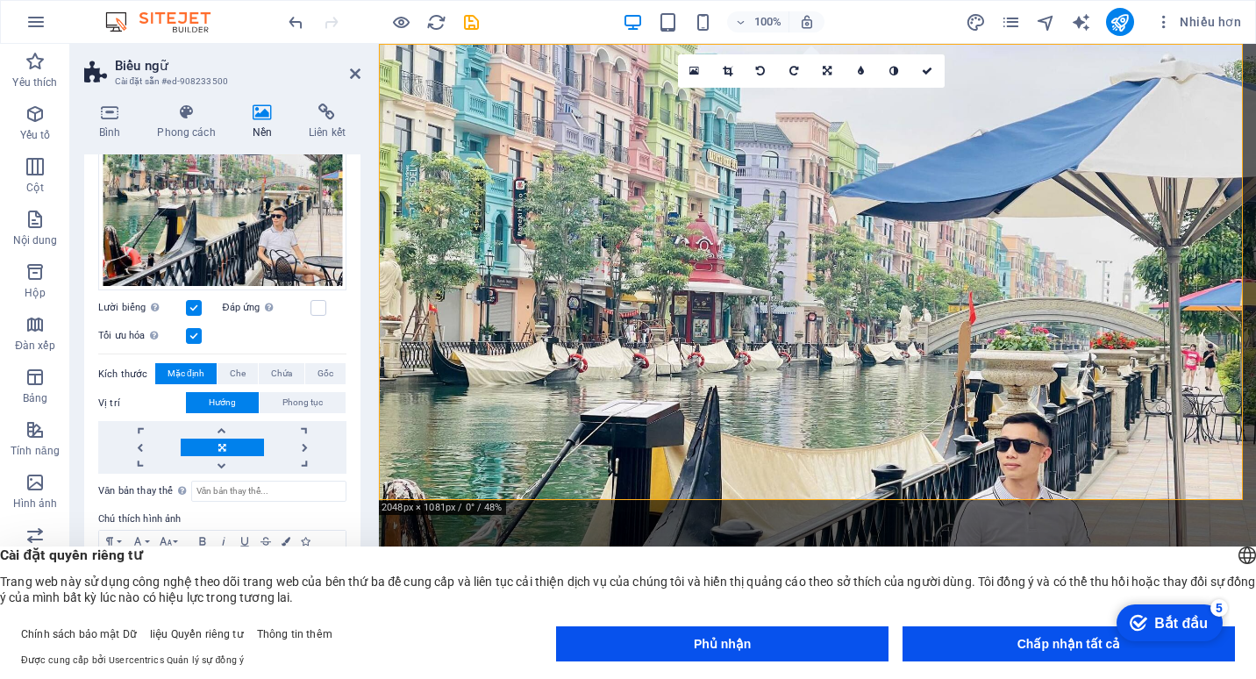
scroll to position [232, 0]
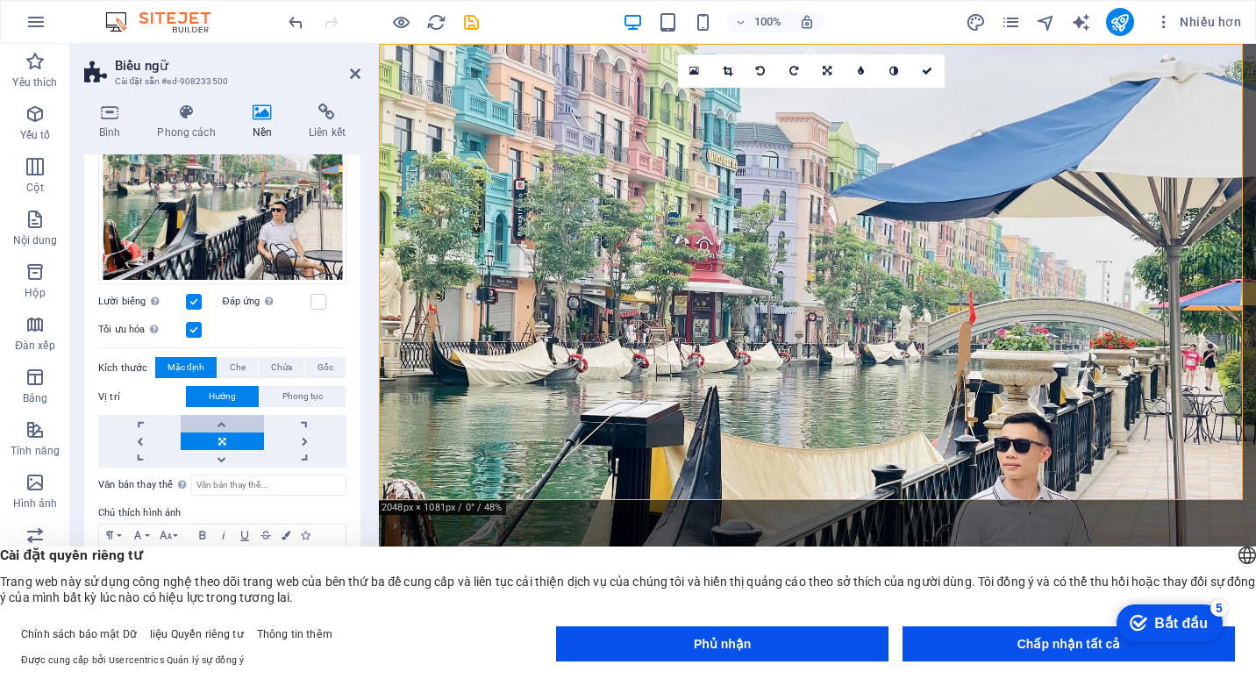
click at [223, 424] on link at bounding box center [222, 424] width 82 height 18
click at [217, 424] on link at bounding box center [222, 424] width 82 height 18
click at [196, 304] on label at bounding box center [194, 302] width 16 height 16
click at [0, 0] on input "Lười biếng Tải hình ảnh sau khi tải trang sẽ cải thiện tốc độ trang." at bounding box center [0, 0] width 0 height 0
click at [197, 305] on label at bounding box center [194, 302] width 16 height 16
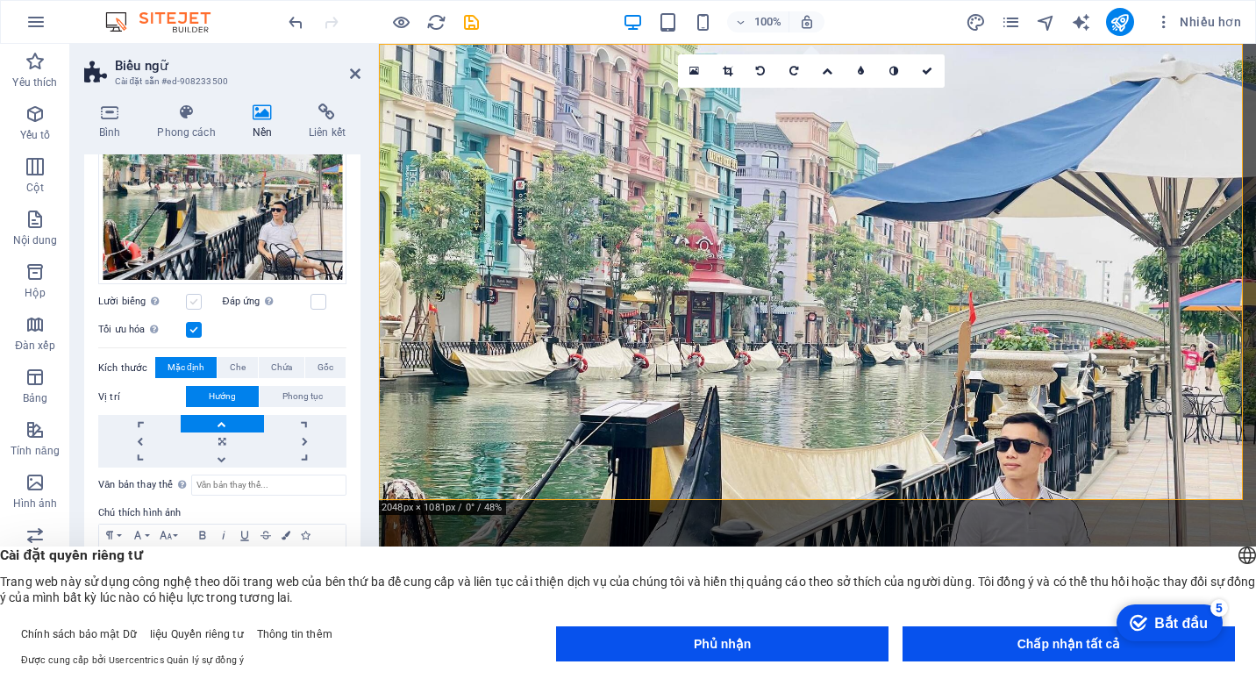
click at [0, 0] on input "Lười biếng Tải hình ảnh sau khi tải trang sẽ cải thiện tốc độ trang." at bounding box center [0, 0] width 0 height 0
click at [242, 362] on span "Che" at bounding box center [238, 367] width 16 height 21
click at [324, 360] on span "Gốc" at bounding box center [325, 367] width 16 height 21
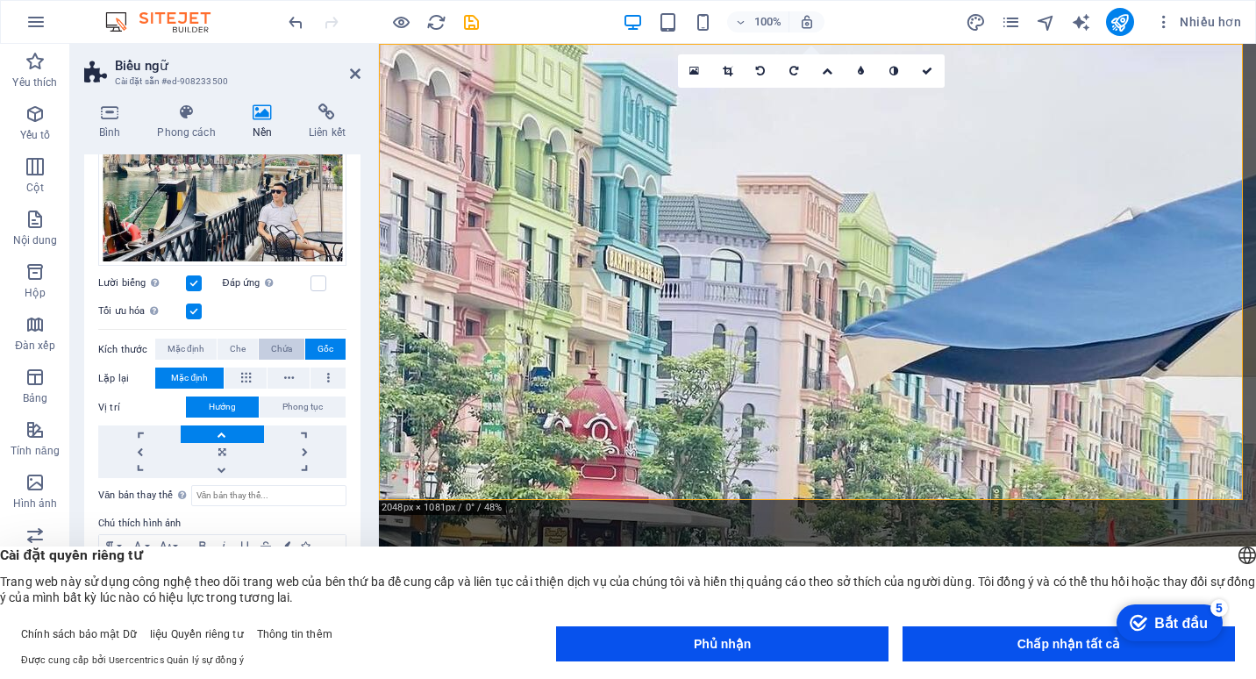
click at [271, 360] on span "Chứa" at bounding box center [281, 349] width 21 height 21
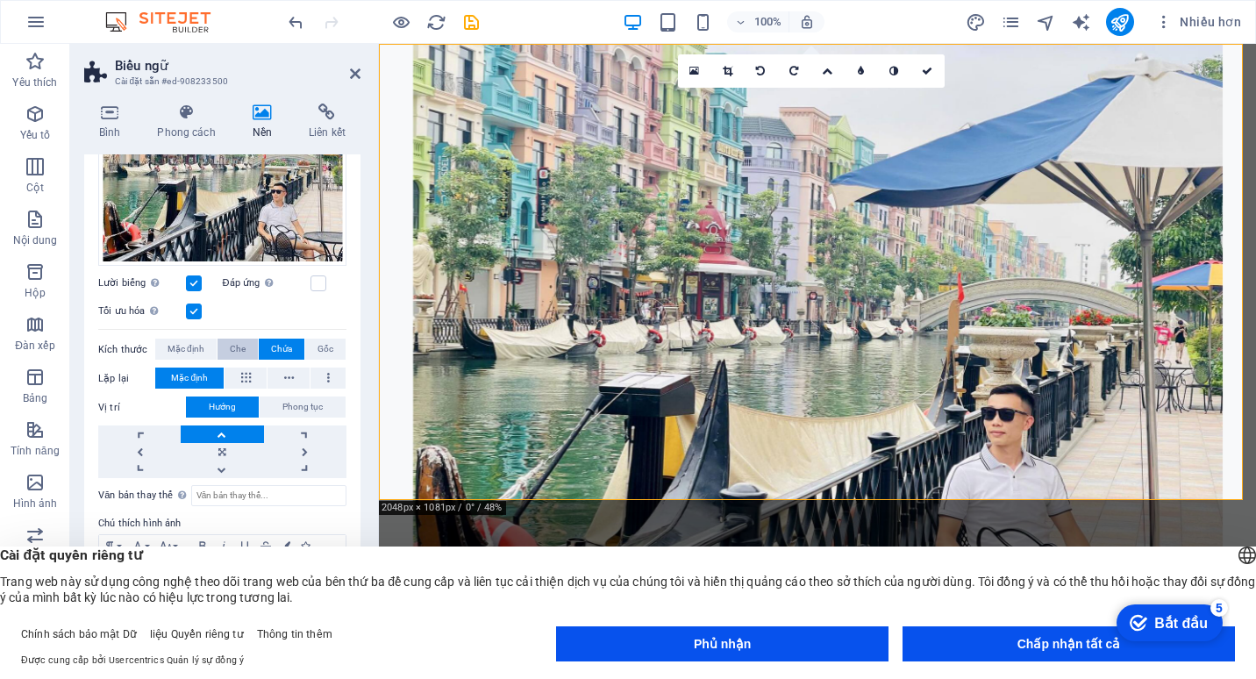
click at [231, 360] on span "Che" at bounding box center [238, 349] width 16 height 21
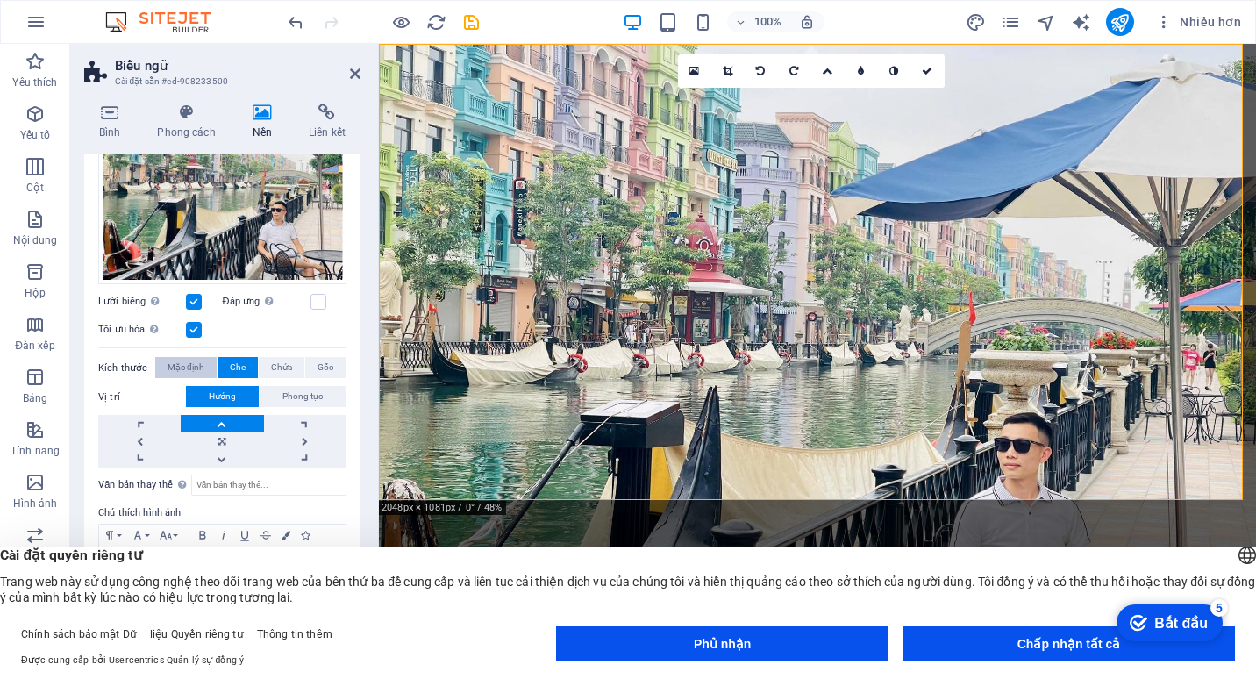
click at [196, 373] on span "Mặc định" at bounding box center [186, 367] width 37 height 21
click at [282, 364] on span "Chứa" at bounding box center [281, 367] width 21 height 21
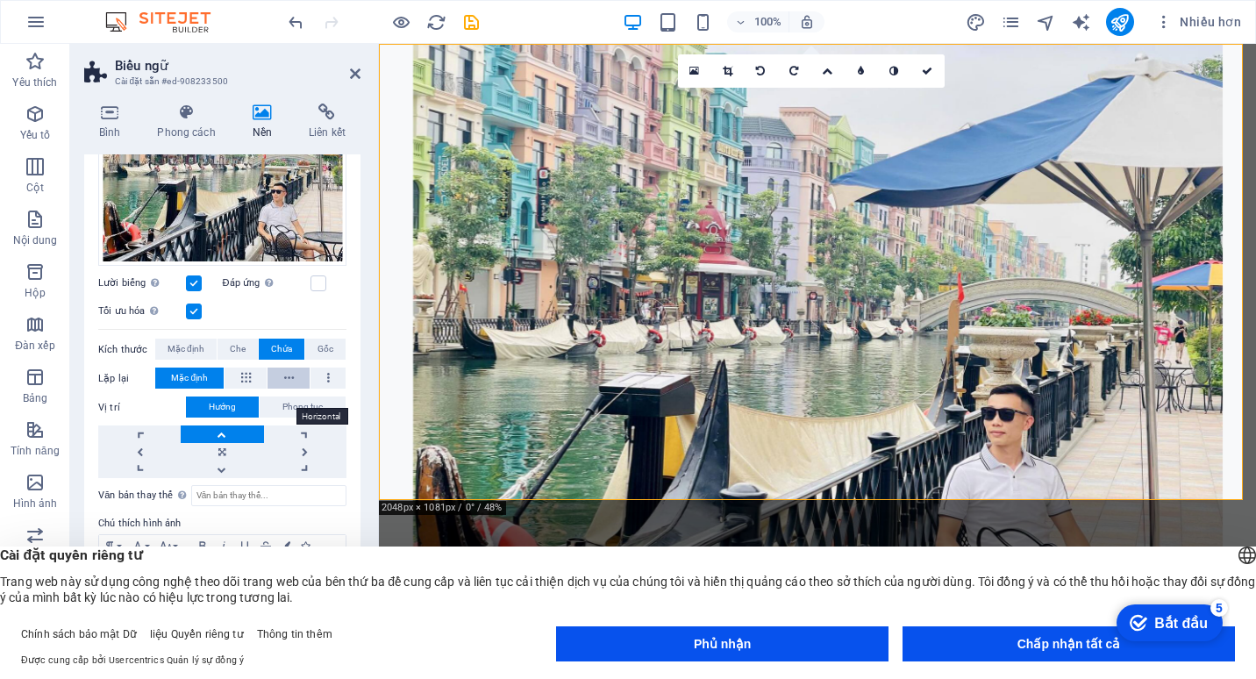
click at [288, 388] on icon at bounding box center [289, 377] width 10 height 21
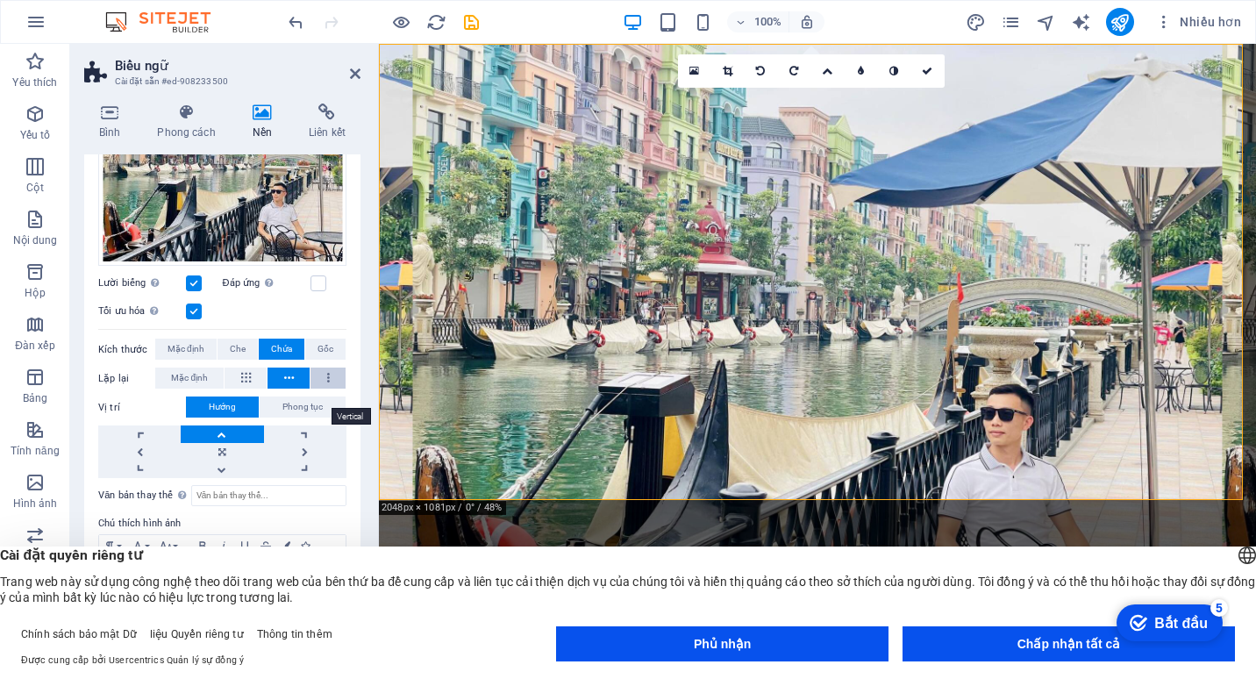
click at [327, 389] on icon at bounding box center [328, 377] width 3 height 21
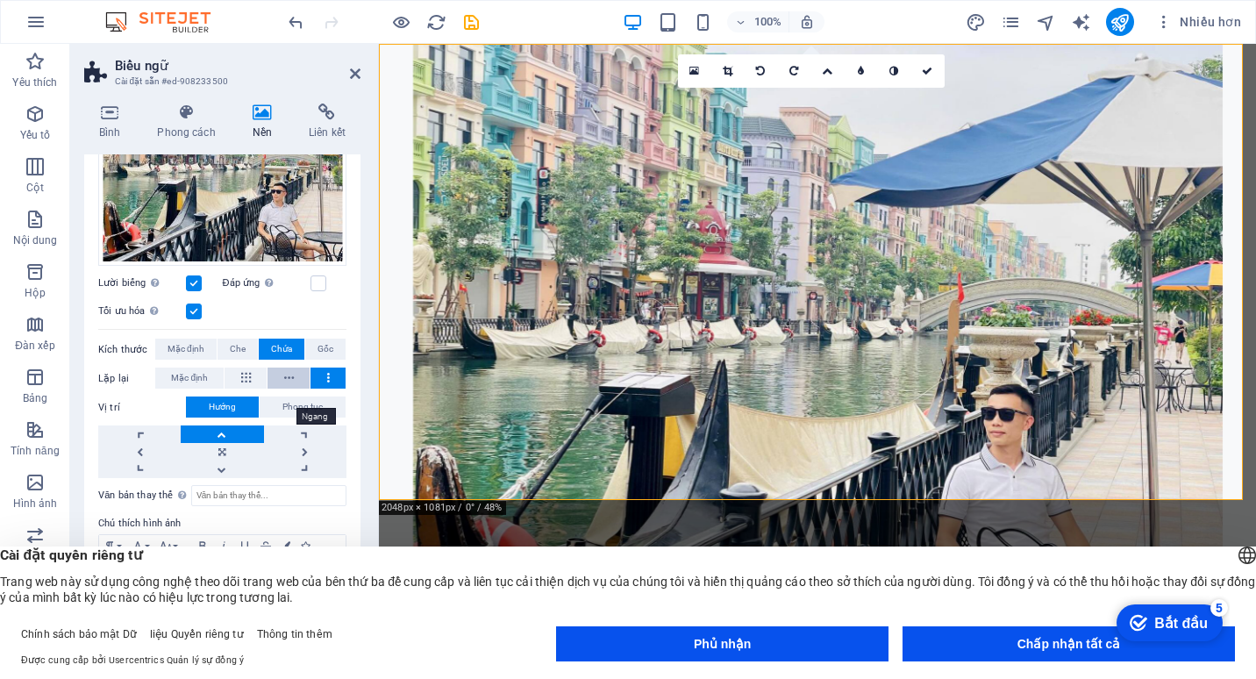
click at [287, 389] on icon at bounding box center [289, 377] width 10 height 21
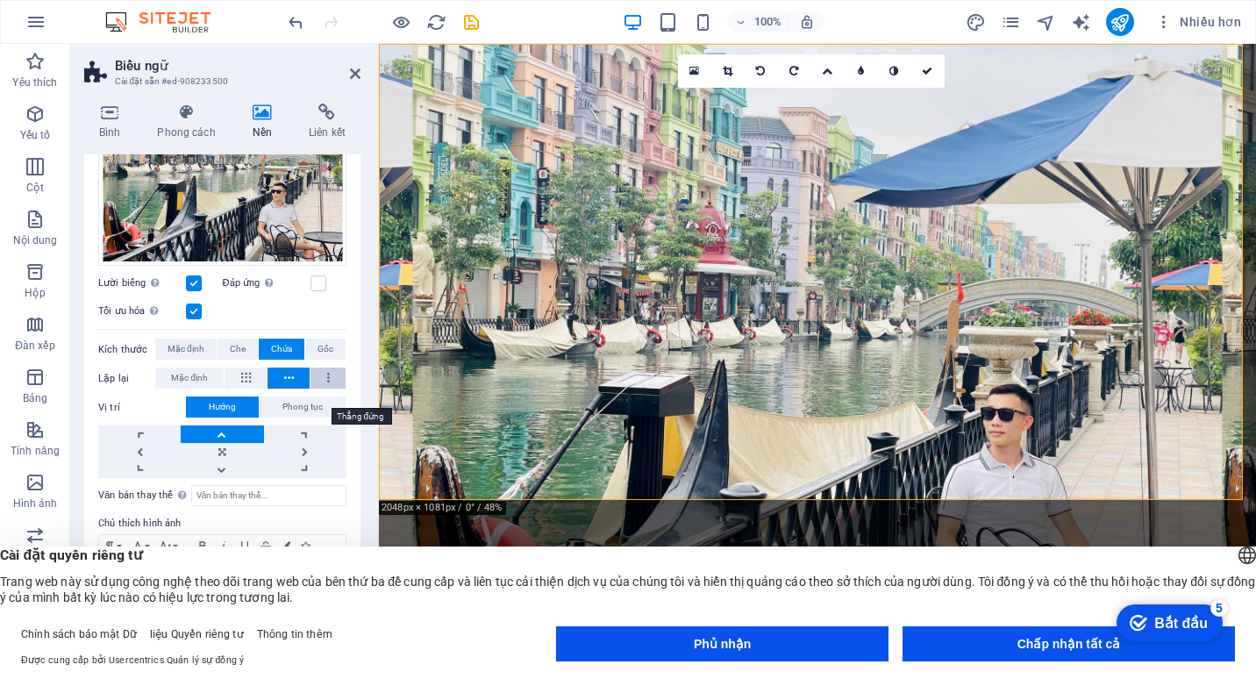
click at [329, 389] on button at bounding box center [327, 377] width 35 height 21
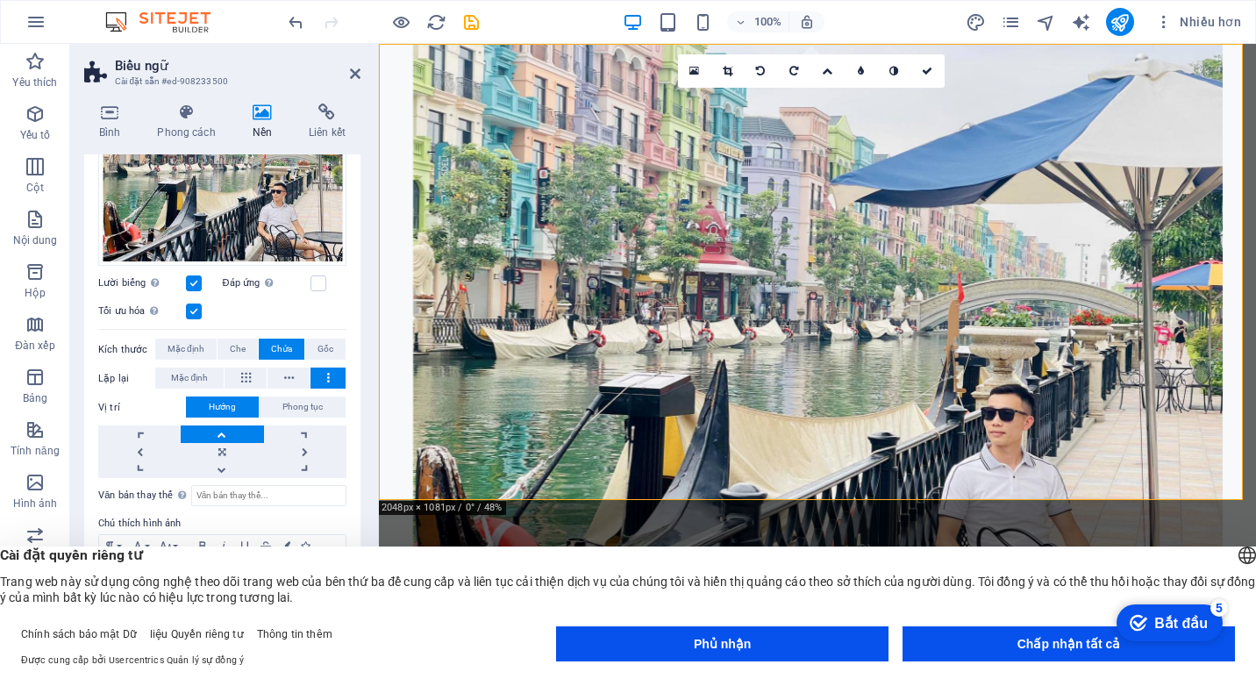
click at [223, 443] on link at bounding box center [222, 434] width 82 height 18
click at [224, 443] on link at bounding box center [222, 434] width 82 height 18
click at [220, 460] on link at bounding box center [222, 452] width 82 height 18
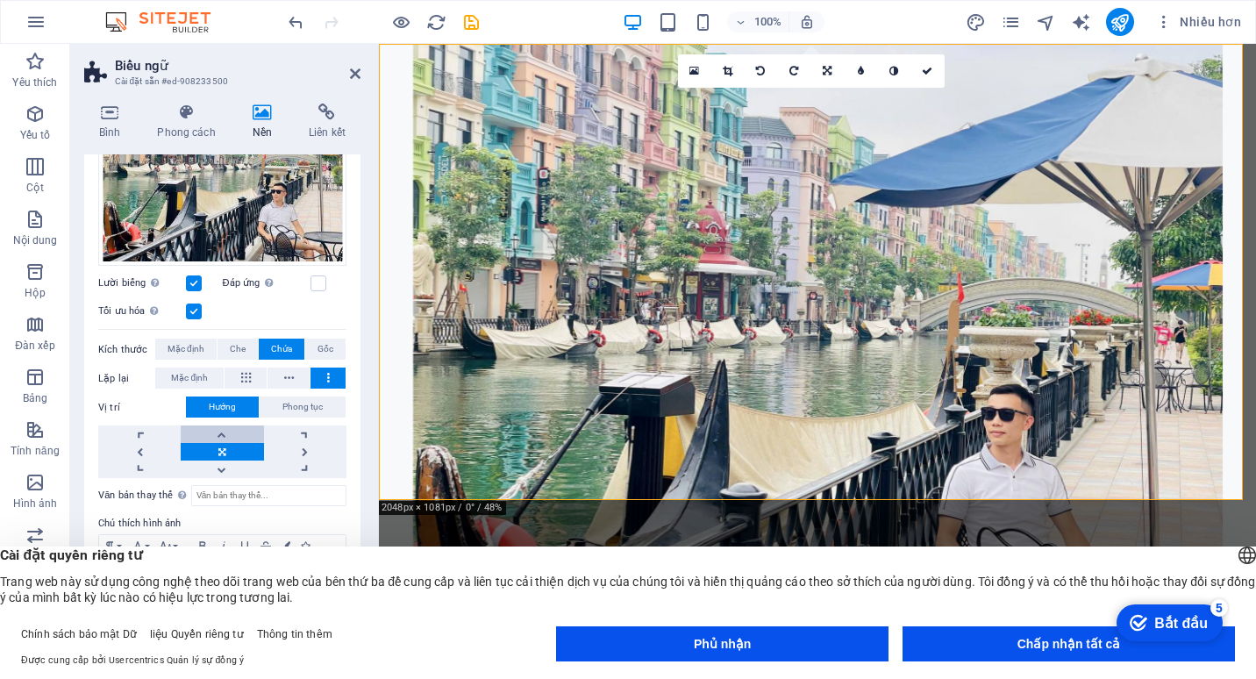
click at [217, 443] on link at bounding box center [222, 434] width 82 height 18
click at [234, 389] on button at bounding box center [246, 377] width 42 height 21
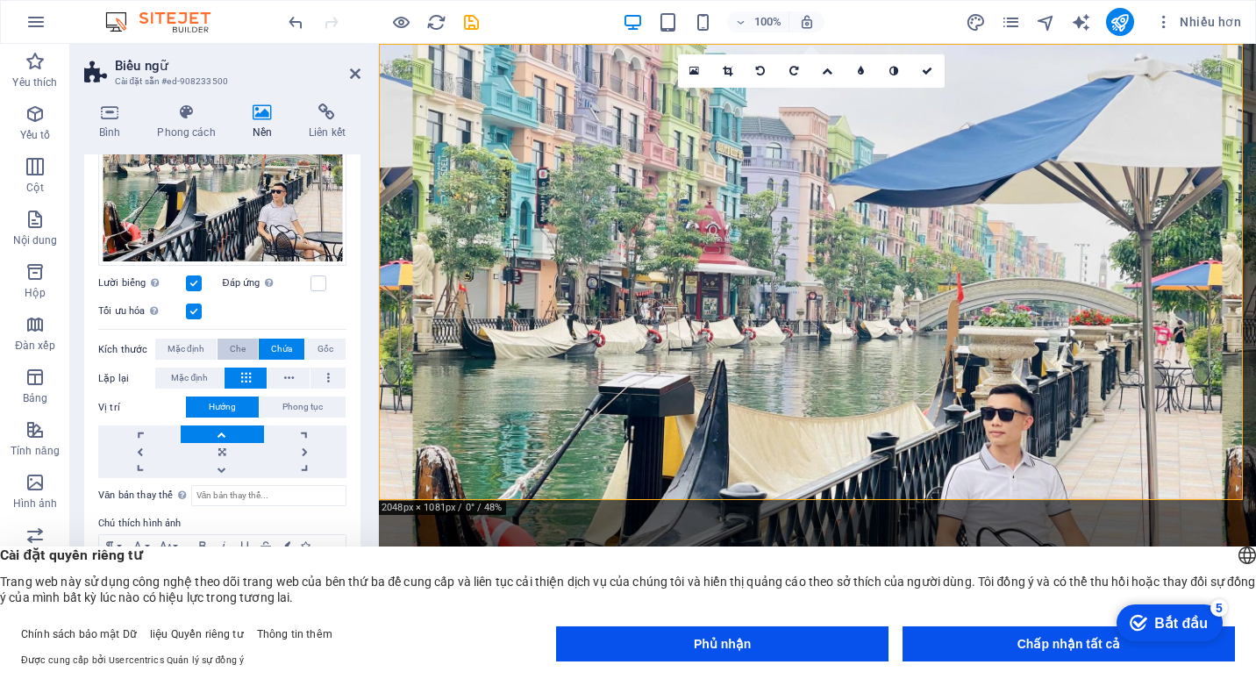
click at [235, 360] on span "Che" at bounding box center [238, 349] width 16 height 21
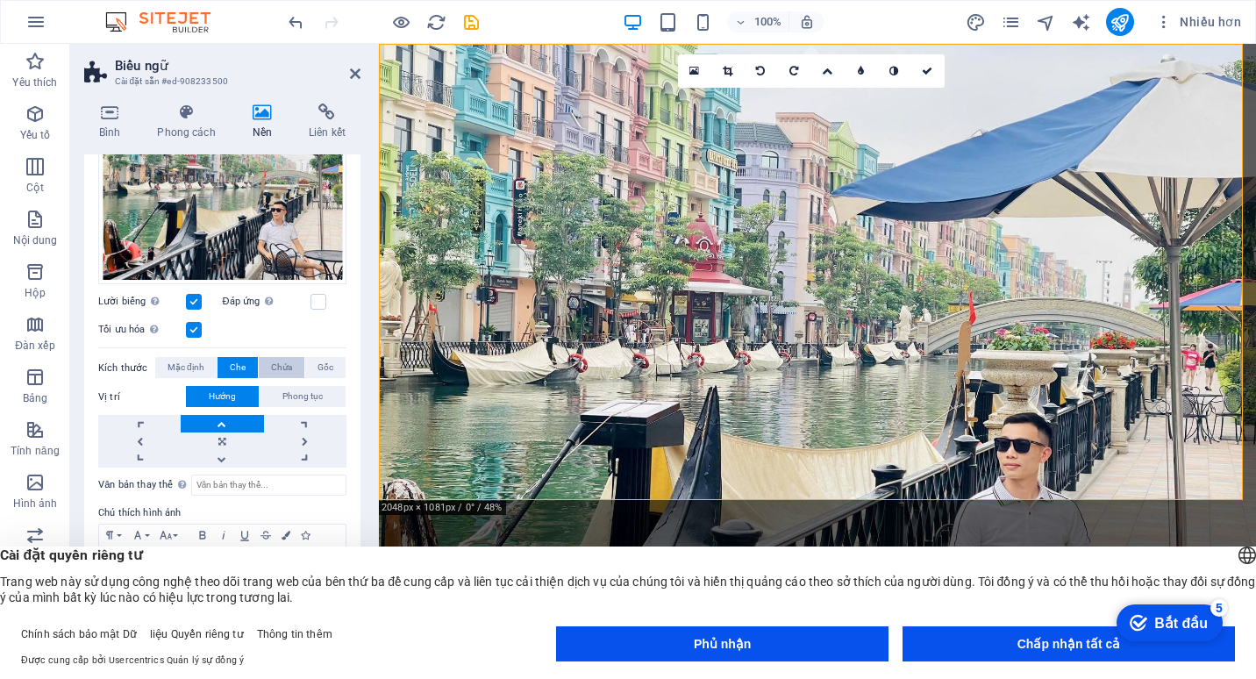
click at [266, 365] on button "Chứa" at bounding box center [282, 367] width 46 height 21
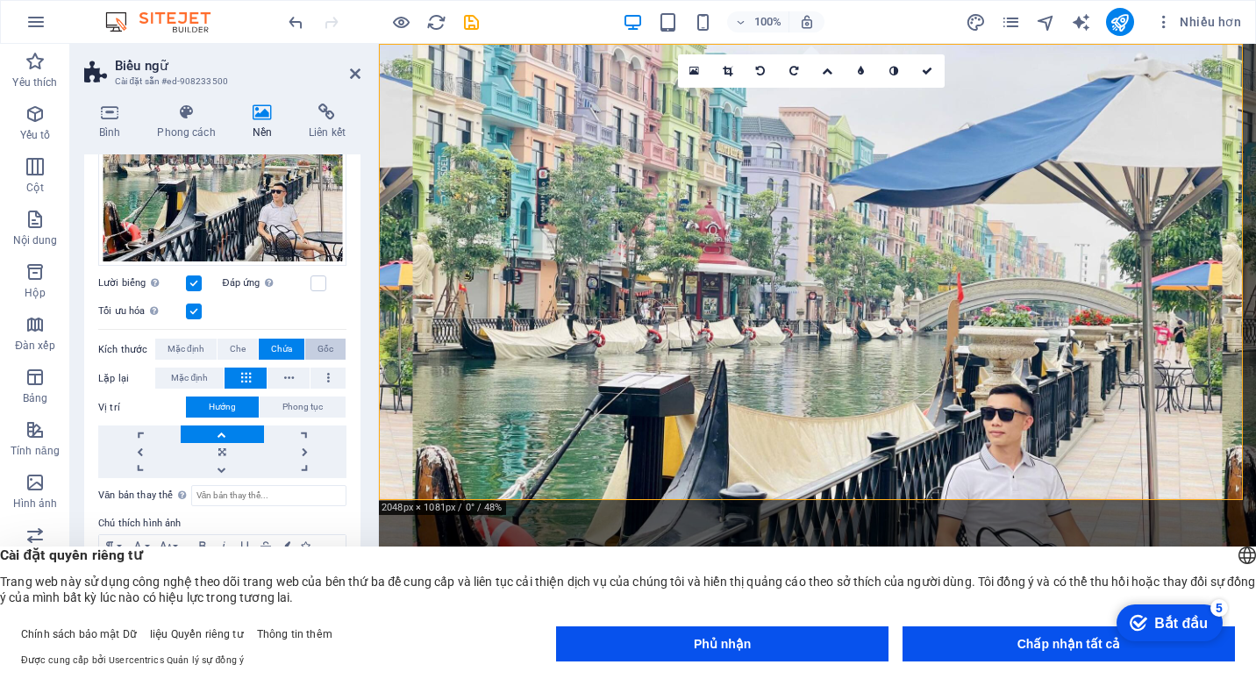
click at [310, 360] on button "Gốc" at bounding box center [325, 349] width 40 height 21
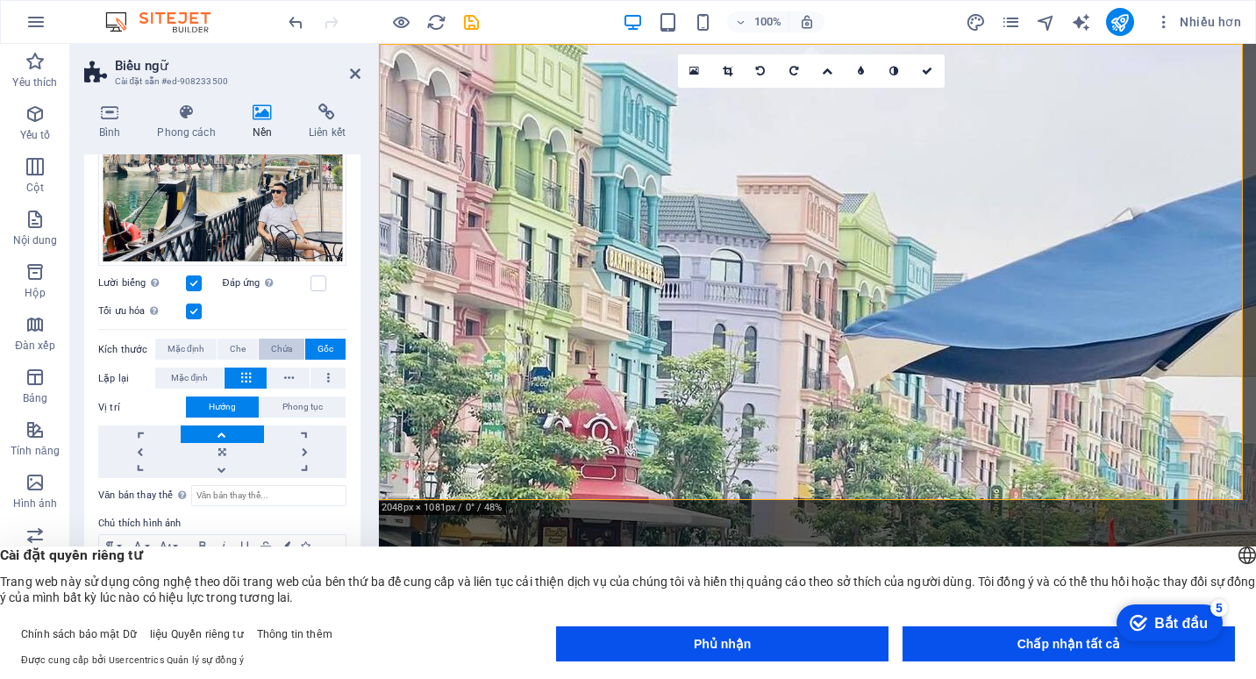
click at [278, 360] on span "Chứa" at bounding box center [281, 349] width 21 height 21
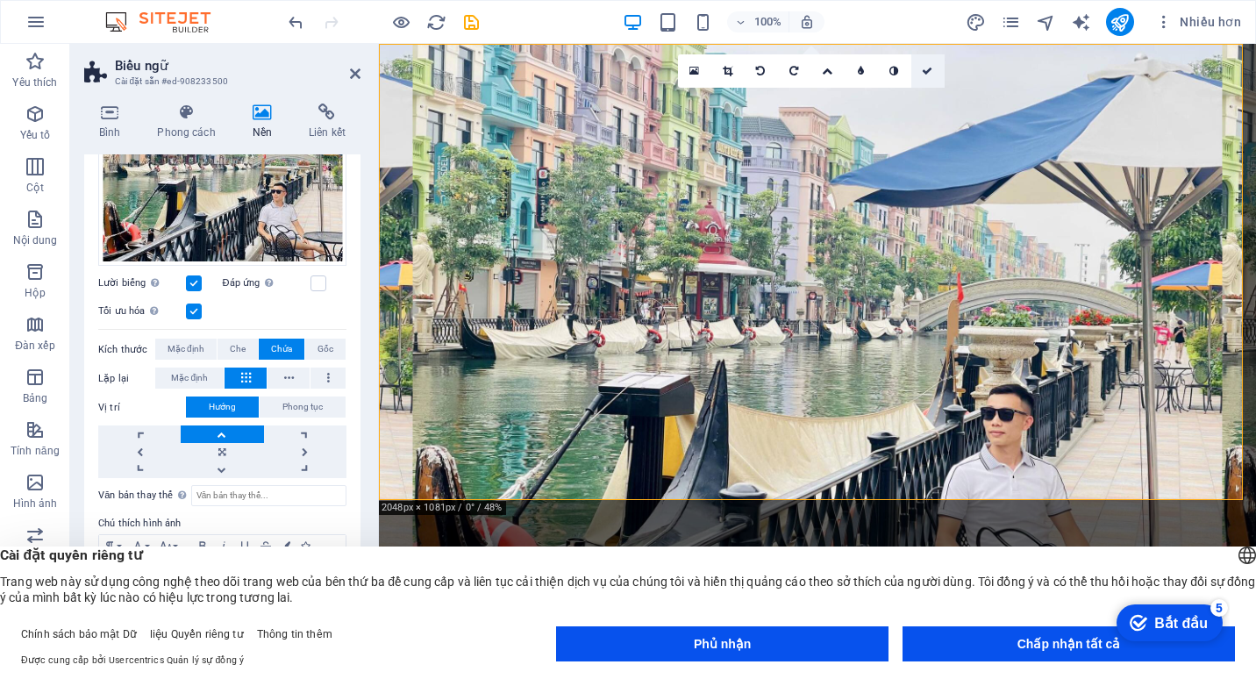
click at [924, 74] on icon at bounding box center [927, 71] width 11 height 11
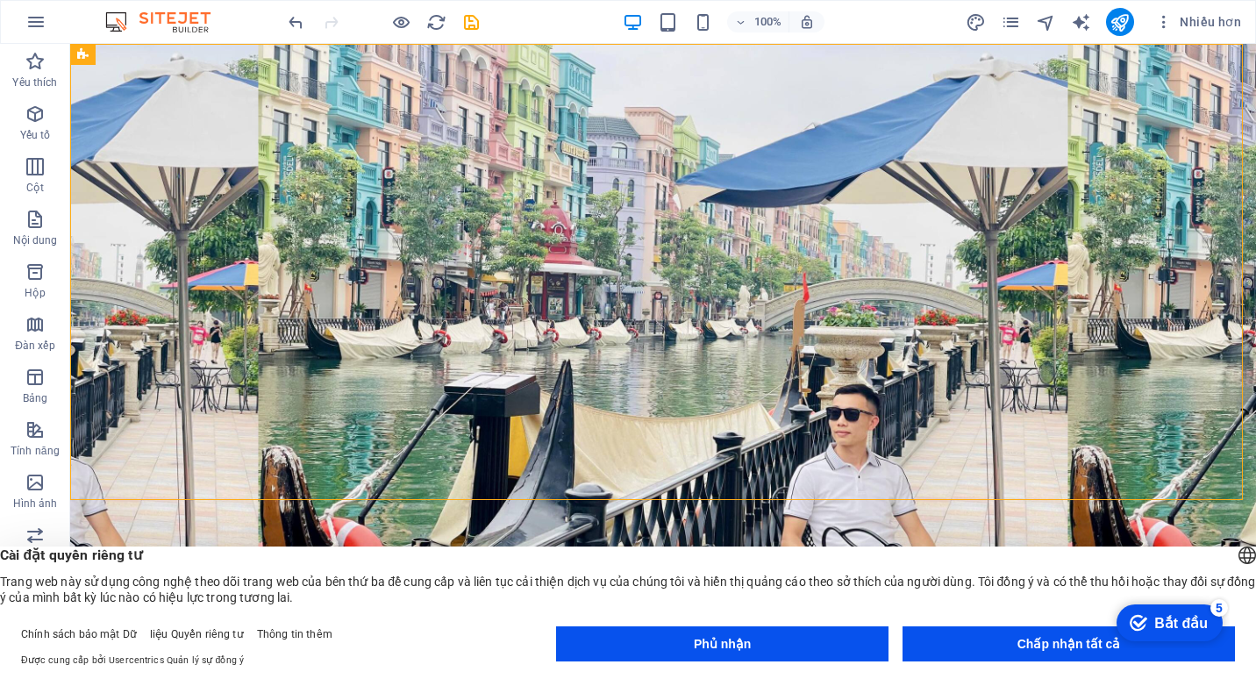
click at [1158, 625] on div "Bắt đầu" at bounding box center [1180, 623] width 53 height 17
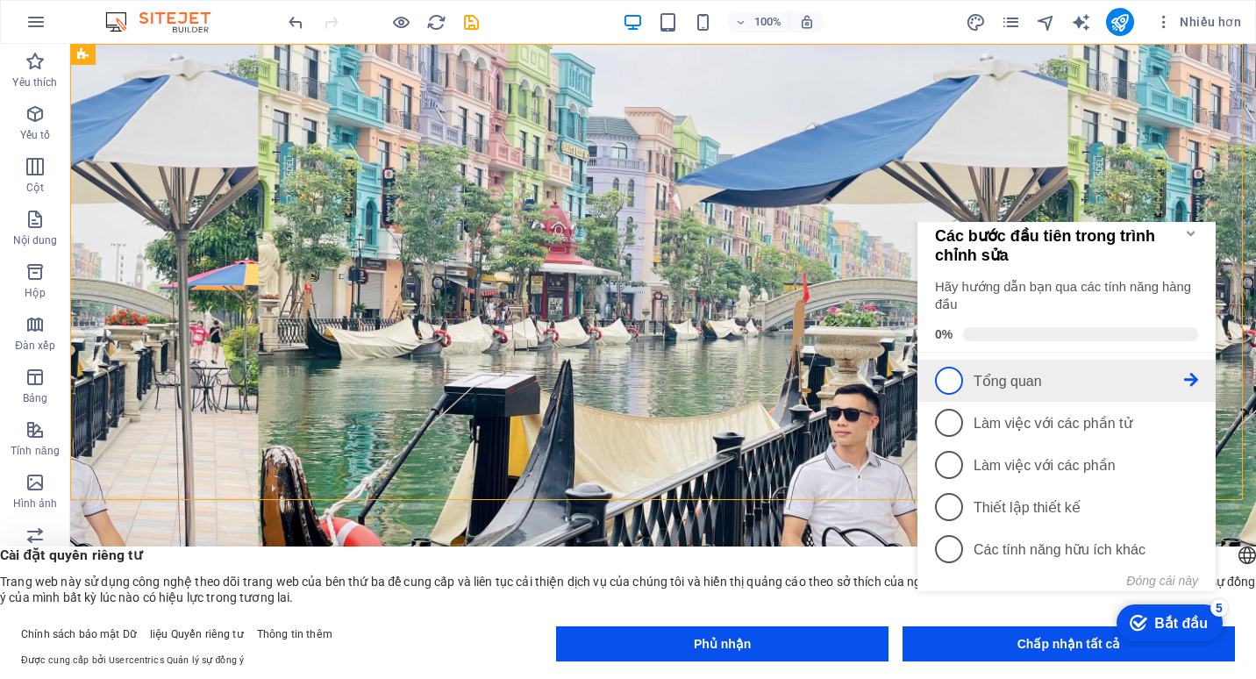
click at [1182, 379] on p "Tổng quan -Incomplete" at bounding box center [1078, 381] width 210 height 17
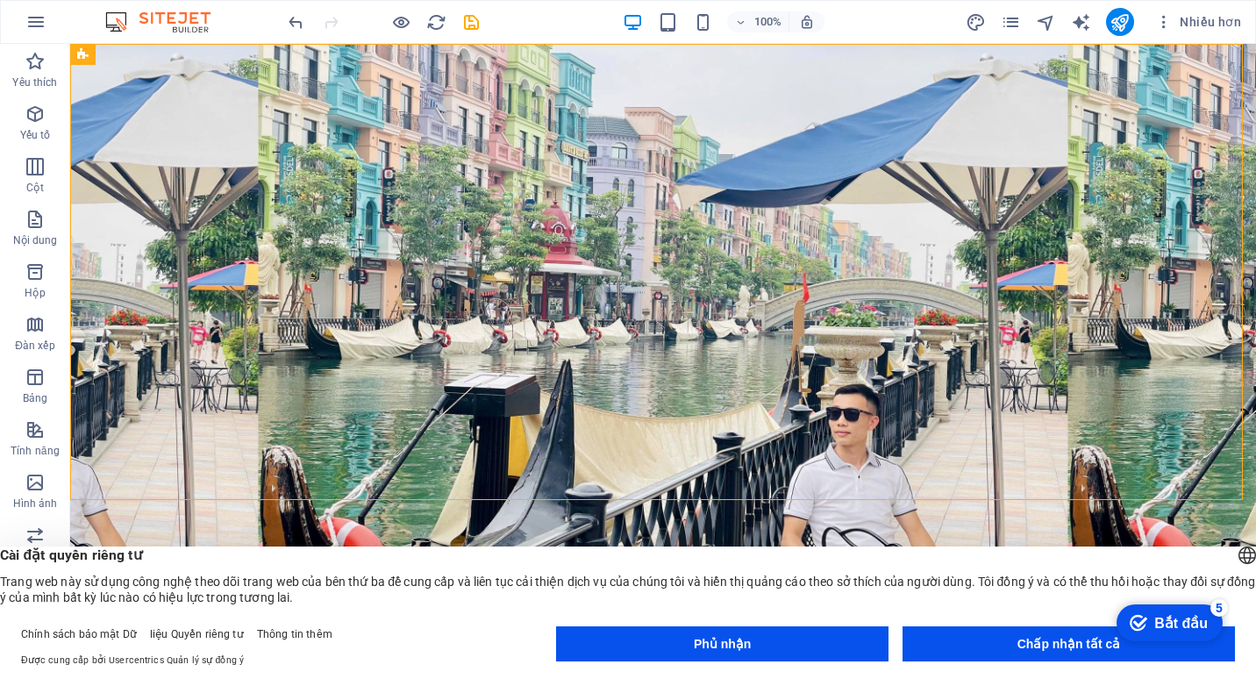
scroll to position [0, 0]
click at [1037, 656] on button "Chấp nhận tất cả" at bounding box center [1068, 643] width 332 height 35
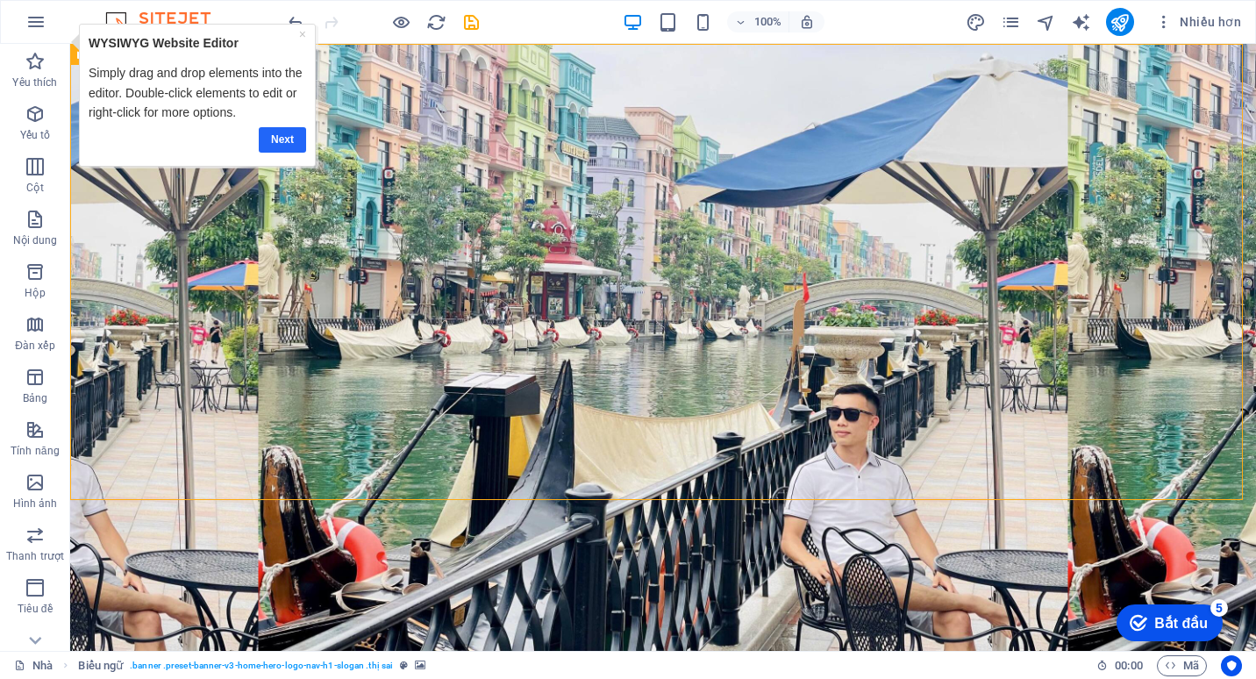
click at [282, 134] on link "Next" at bounding box center [281, 139] width 47 height 25
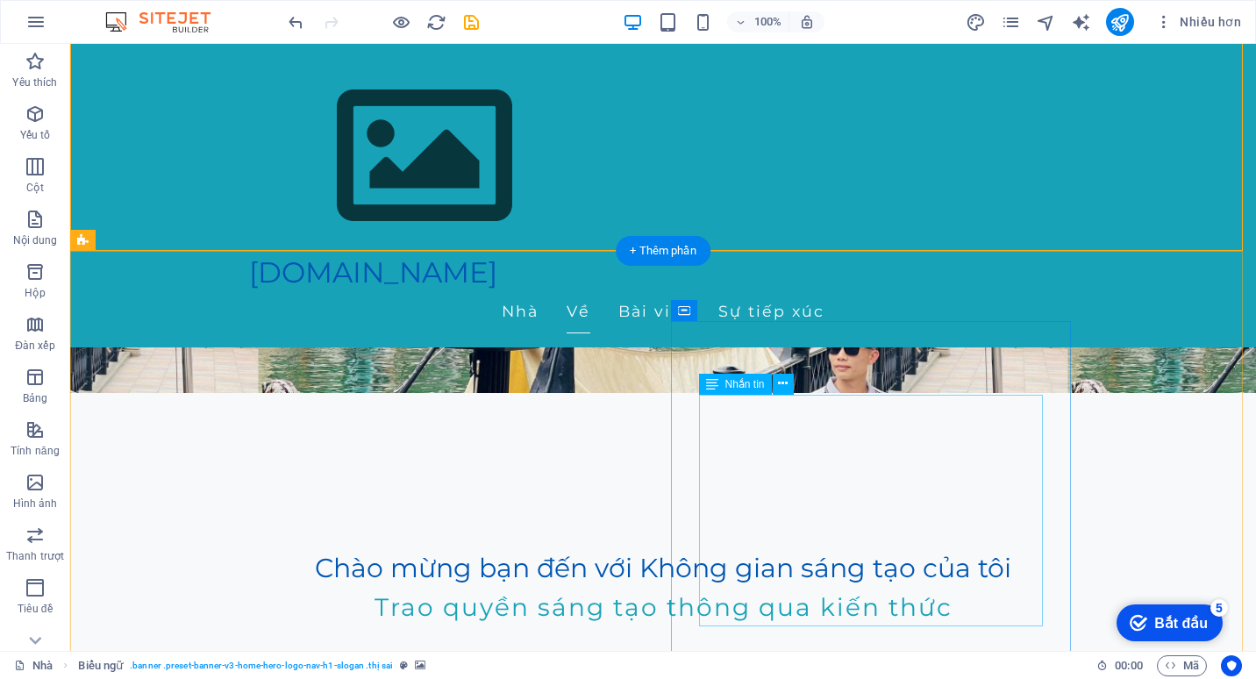
scroll to position [263, 0]
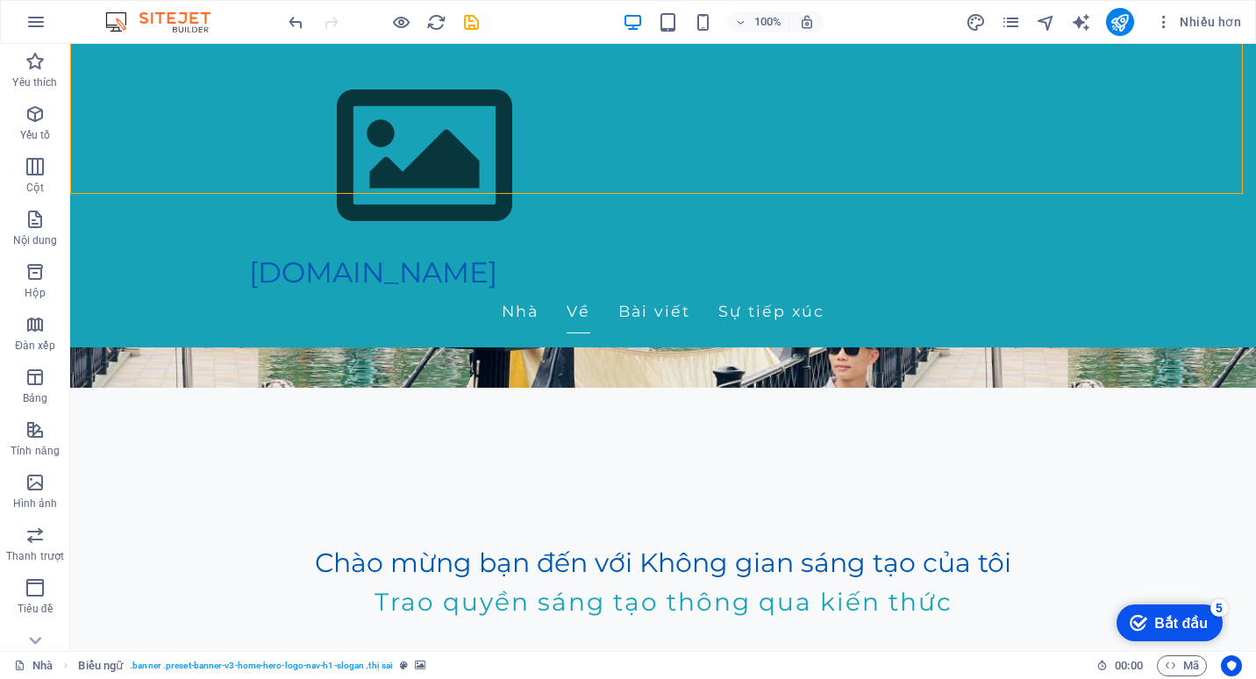
click at [1177, 617] on div "Bắt đầu" at bounding box center [1180, 623] width 53 height 17
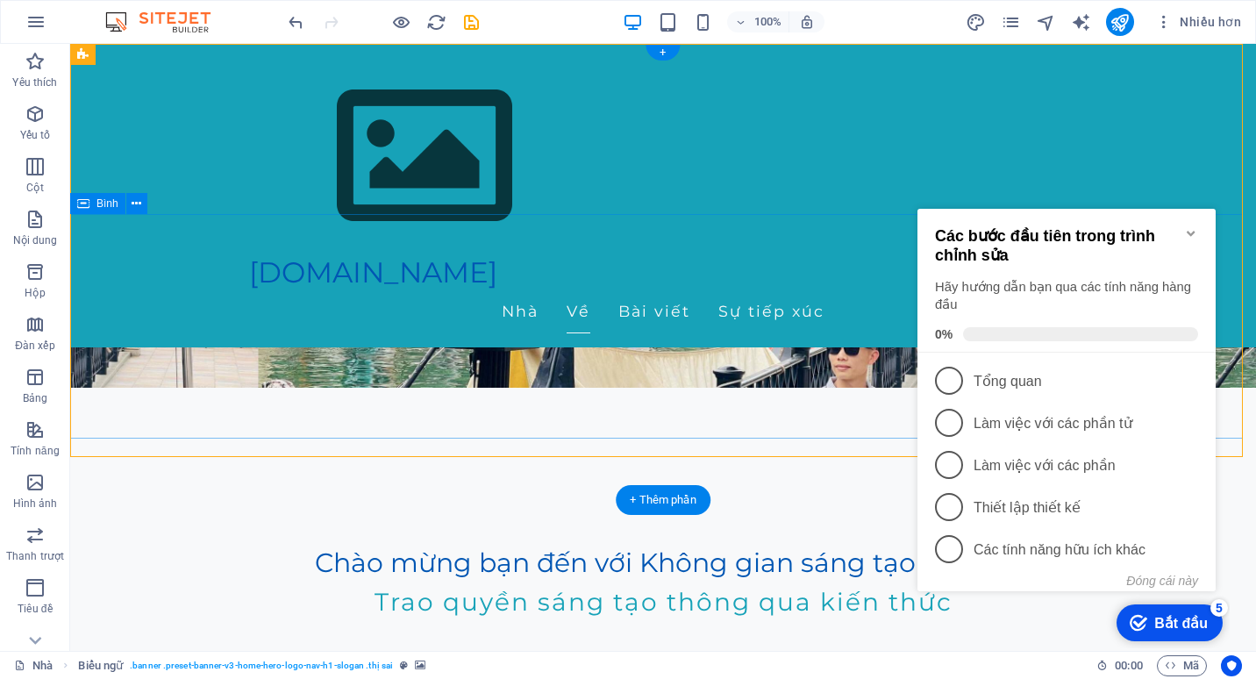
scroll to position [0, 0]
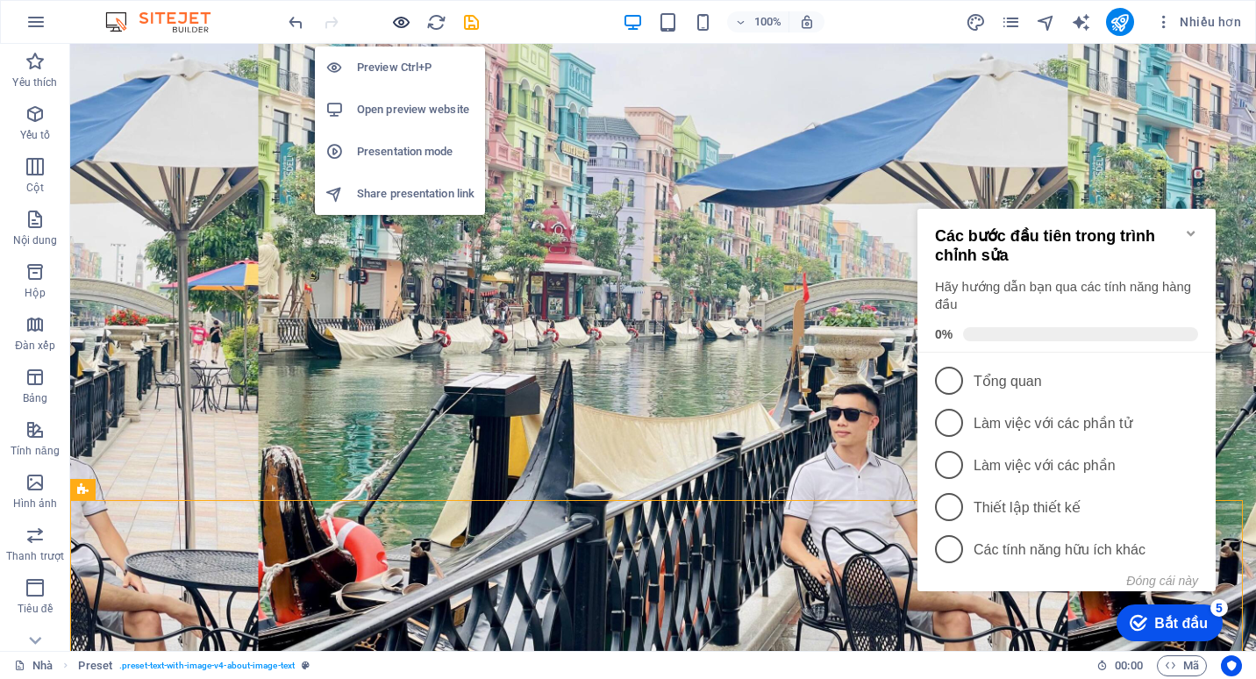
click at [408, 18] on icon "button" at bounding box center [401, 22] width 20 height 20
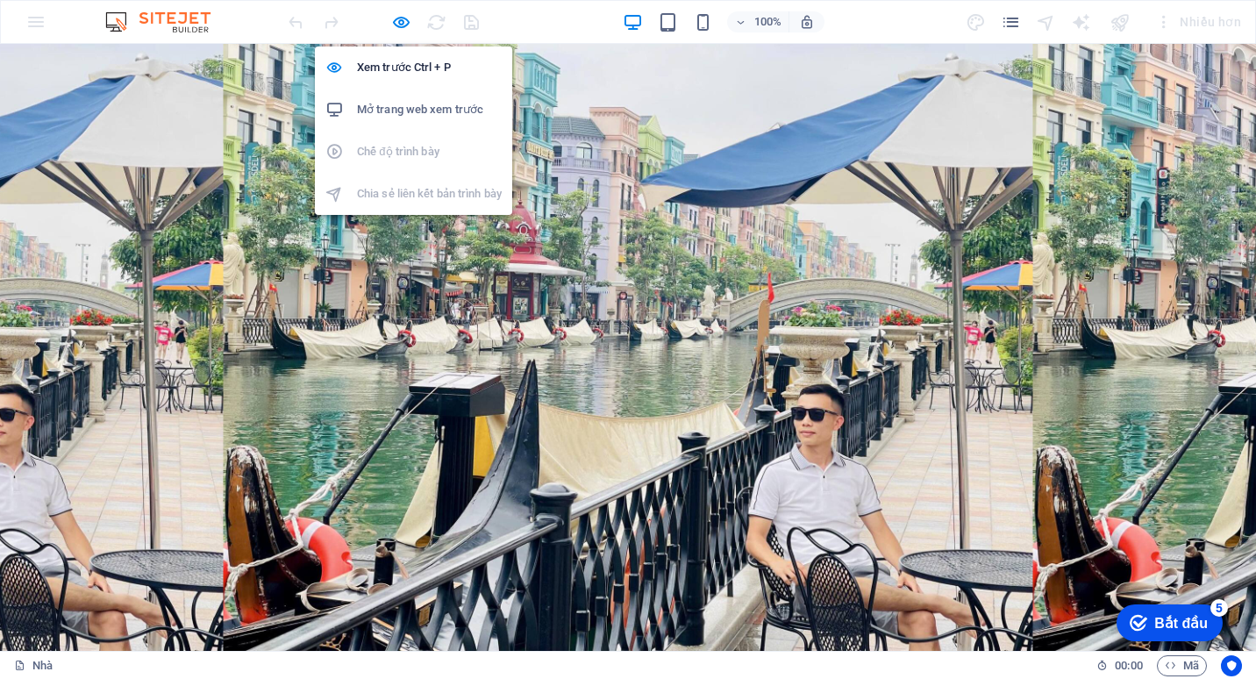
click at [410, 107] on h6 "Mở trang web xem trước" at bounding box center [429, 109] width 145 height 21
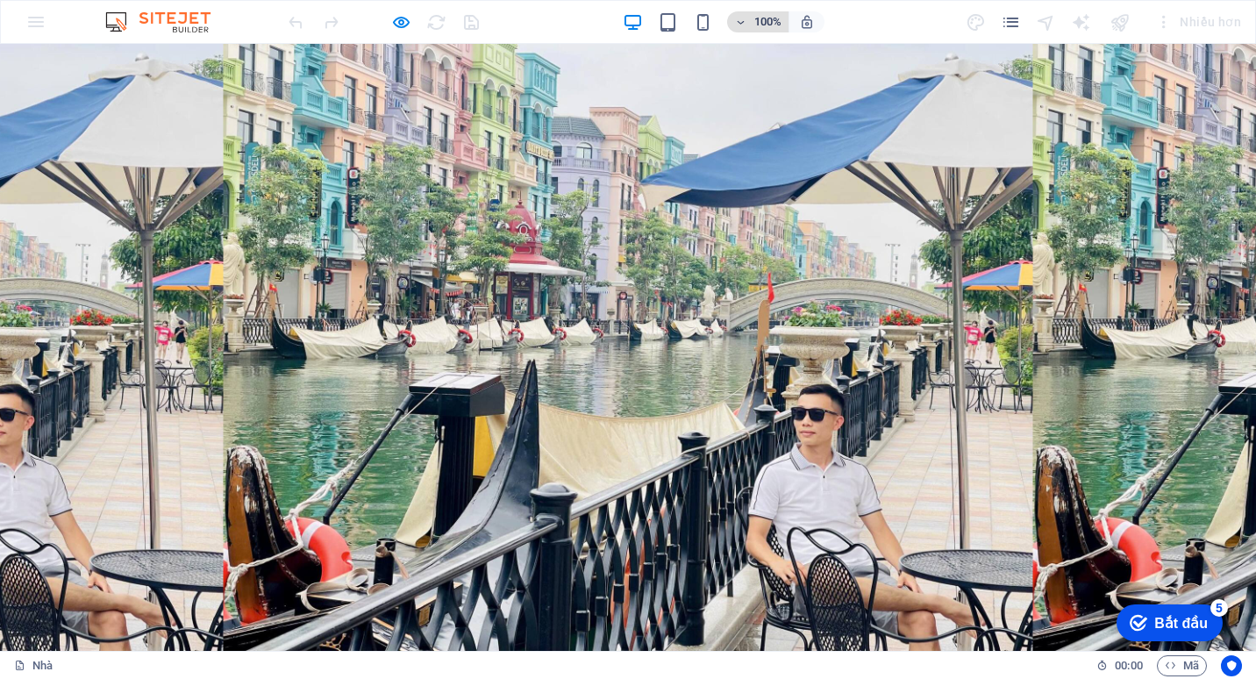
click at [0, 0] on span "100%" at bounding box center [0, 0] width 0 height 0
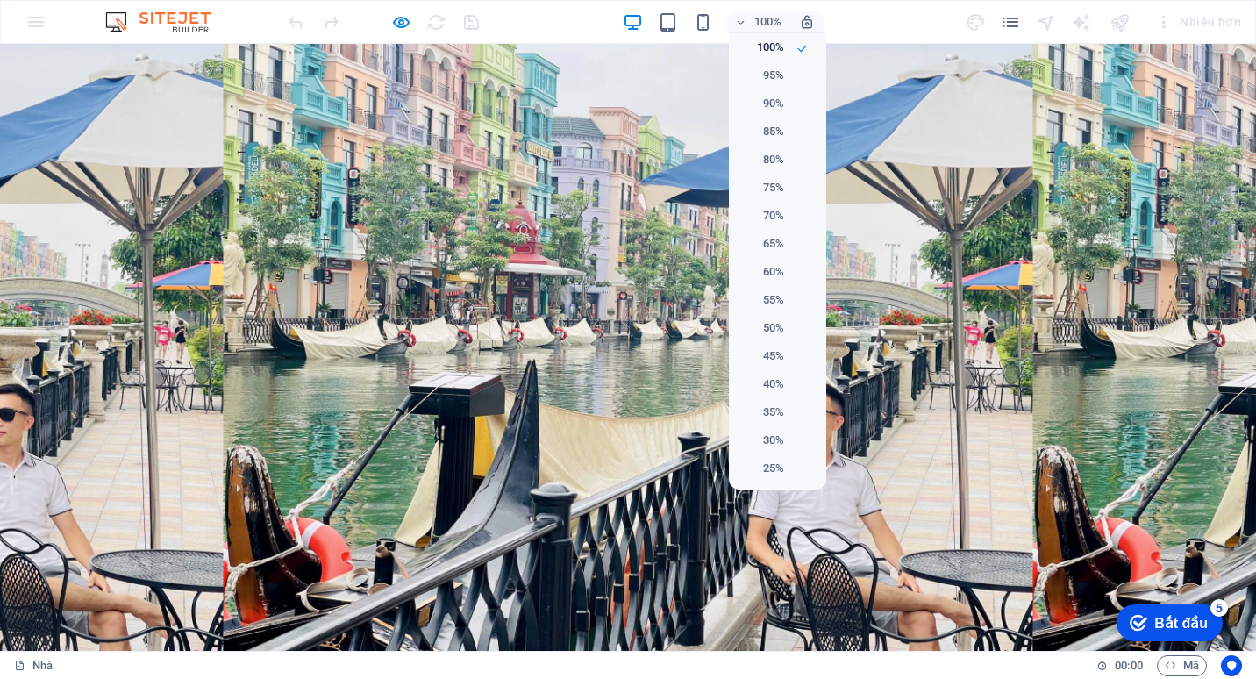
click at [901, 16] on div at bounding box center [628, 339] width 1256 height 679
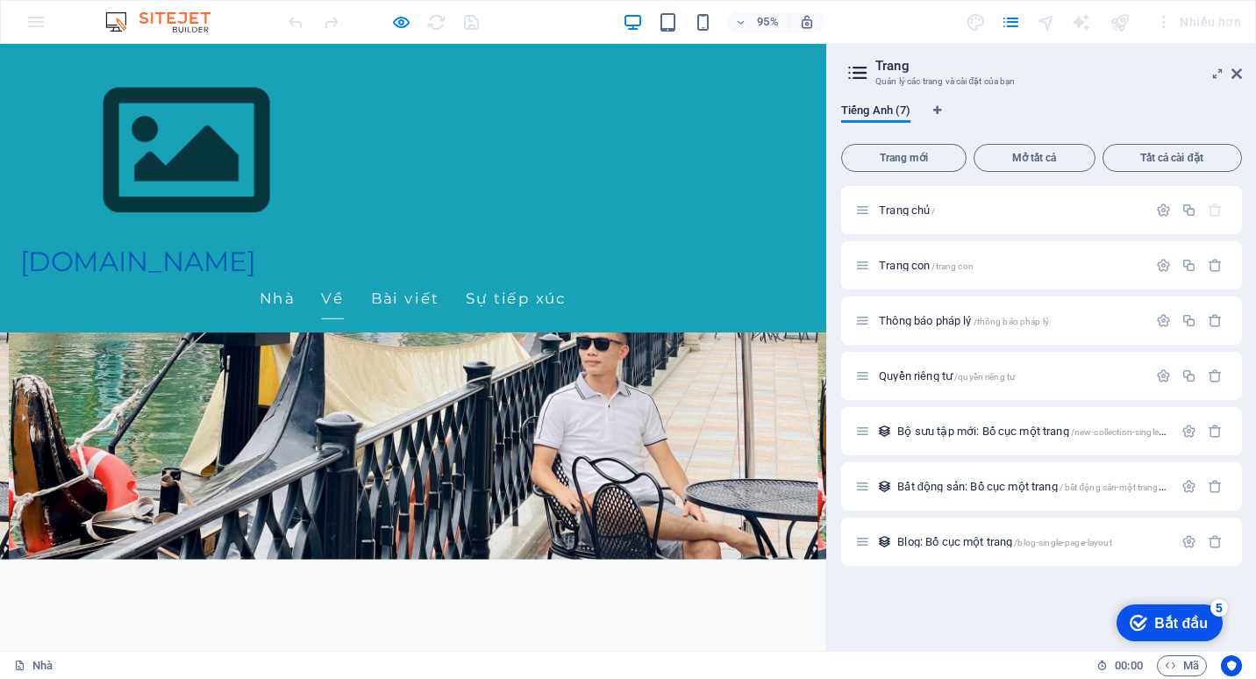
scroll to position [351, 0]
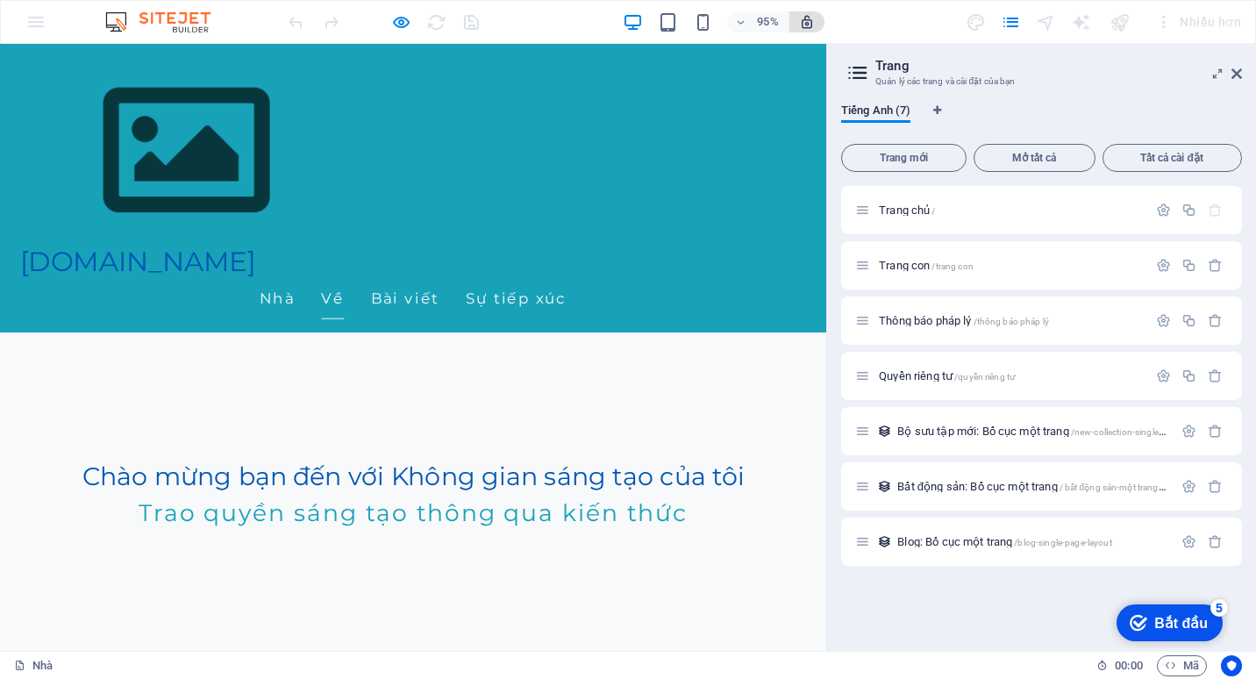
click at [815, 23] on icon "button" at bounding box center [807, 22] width 16 height 16
click at [478, 19] on div at bounding box center [383, 22] width 196 height 28
click at [402, 17] on icon "button" at bounding box center [401, 22] width 20 height 20
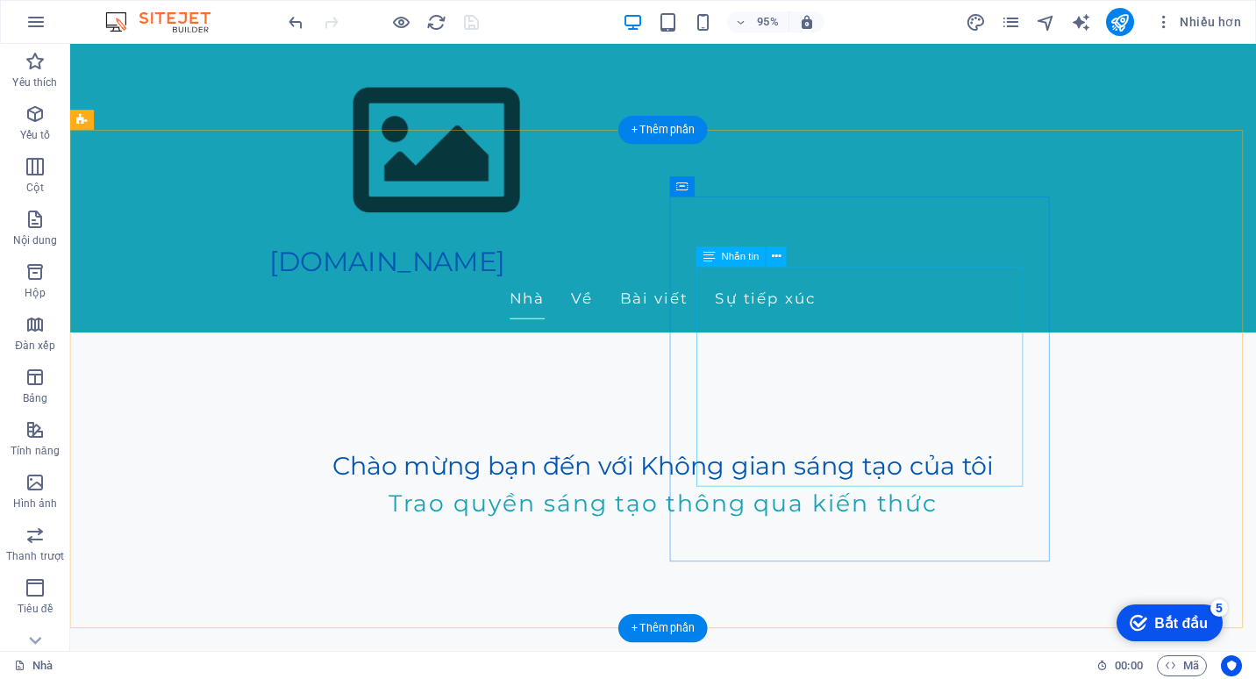
scroll to position [0, 0]
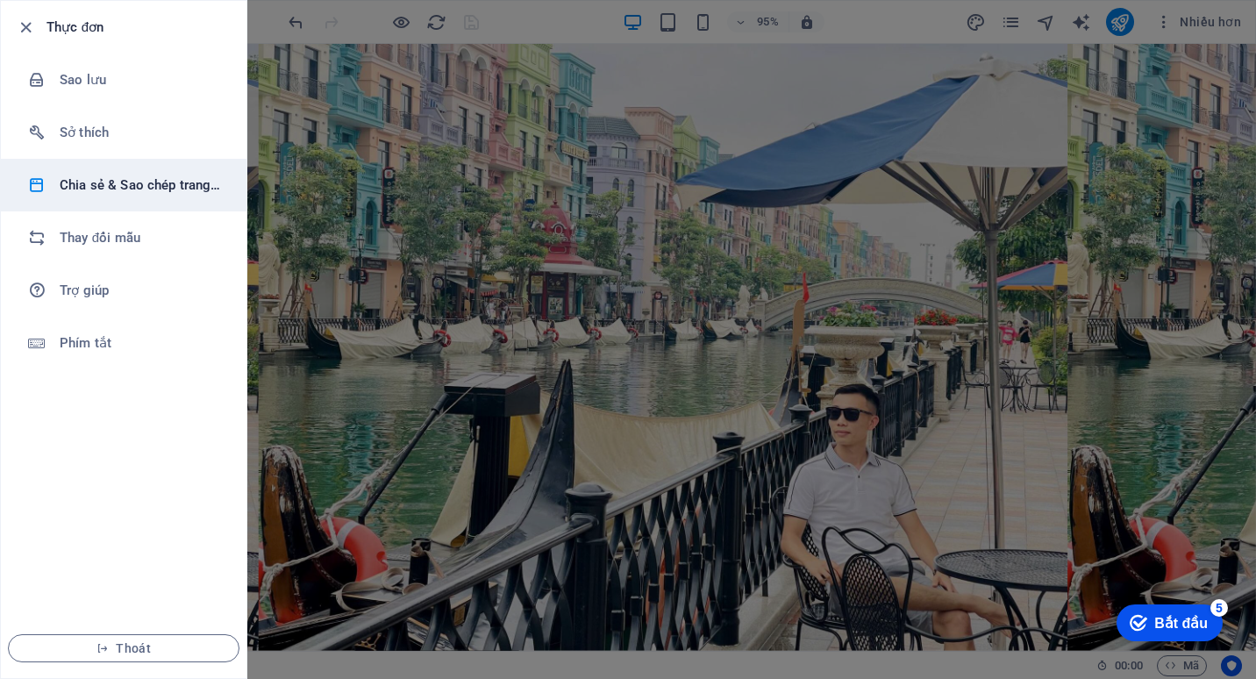
click at [103, 183] on h6 "Chia sẻ & Sao chép trang web" at bounding box center [141, 185] width 162 height 21
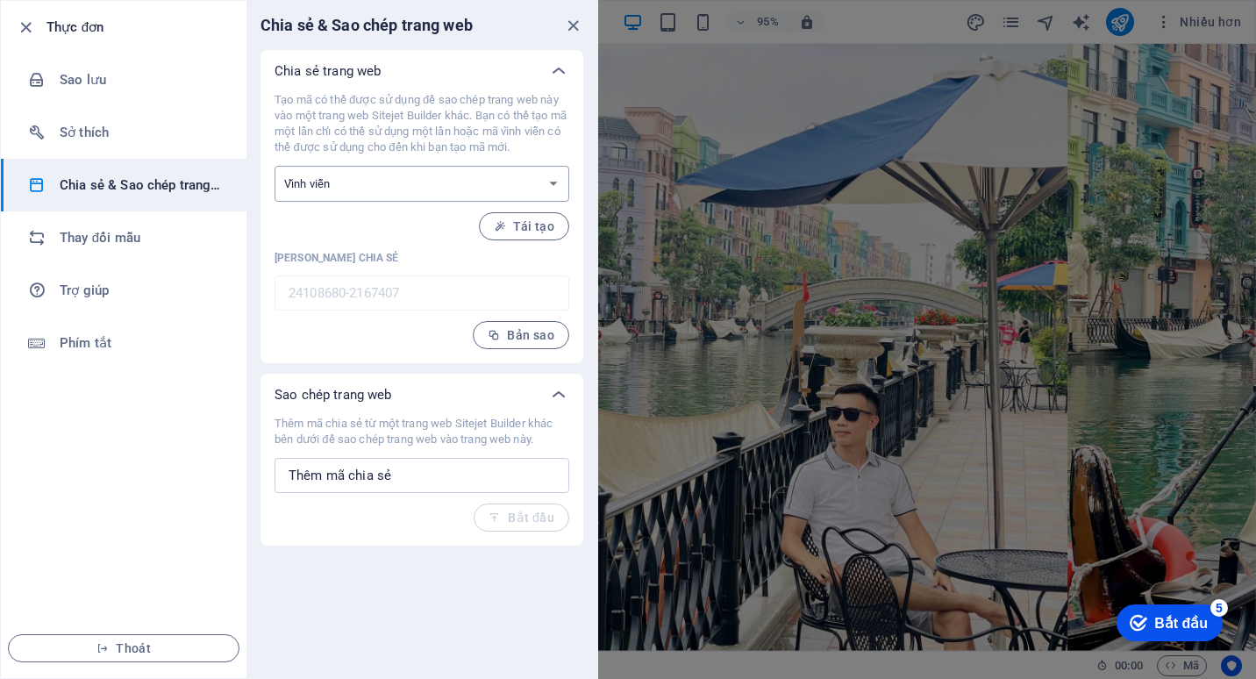
click at [418, 185] on select "Một lần Vĩnh viễn" at bounding box center [421, 184] width 295 height 36
click at [376, 481] on input "text" at bounding box center [421, 475] width 295 height 35
click at [512, 333] on font "Bản sao" at bounding box center [530, 335] width 47 height 14
